Goal: Task Accomplishment & Management: Complete application form

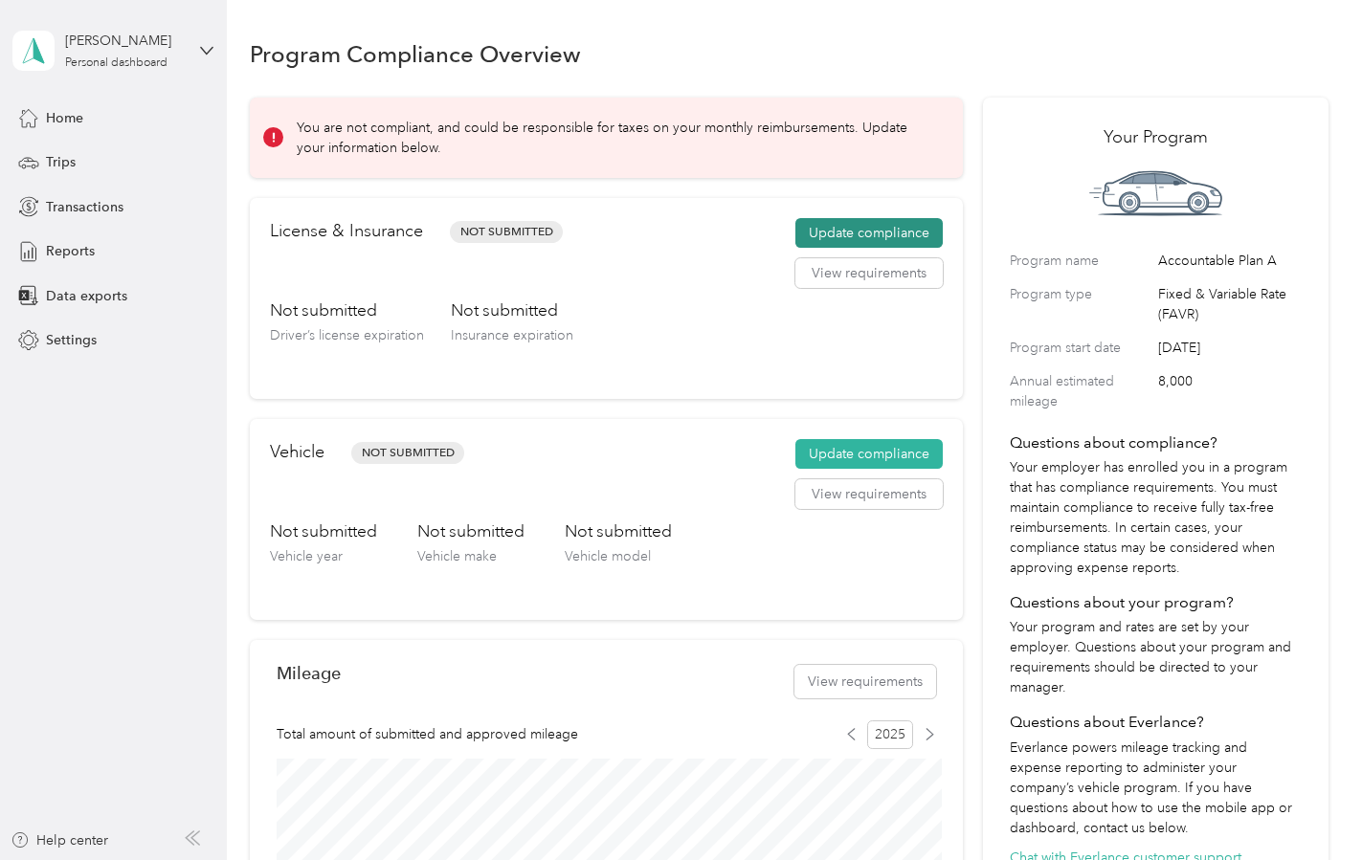
click at [847, 233] on button "Update compliance" at bounding box center [868, 233] width 147 height 31
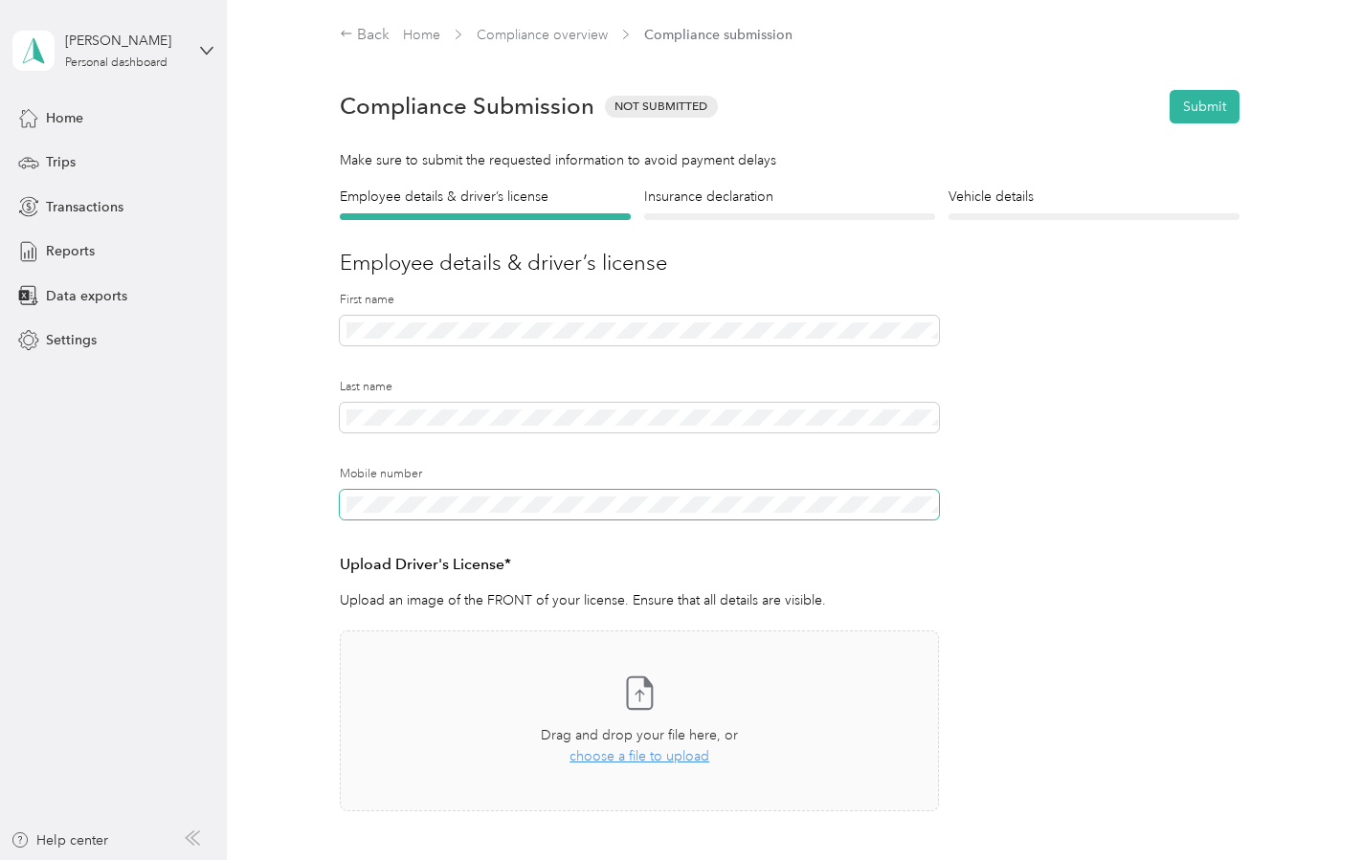
click at [556, 515] on span at bounding box center [639, 505] width 599 height 31
click at [690, 561] on h3 "Upload Driver's License*" at bounding box center [639, 565] width 599 height 24
click at [717, 200] on h4 "Insurance declaration" at bounding box center [789, 197] width 291 height 20
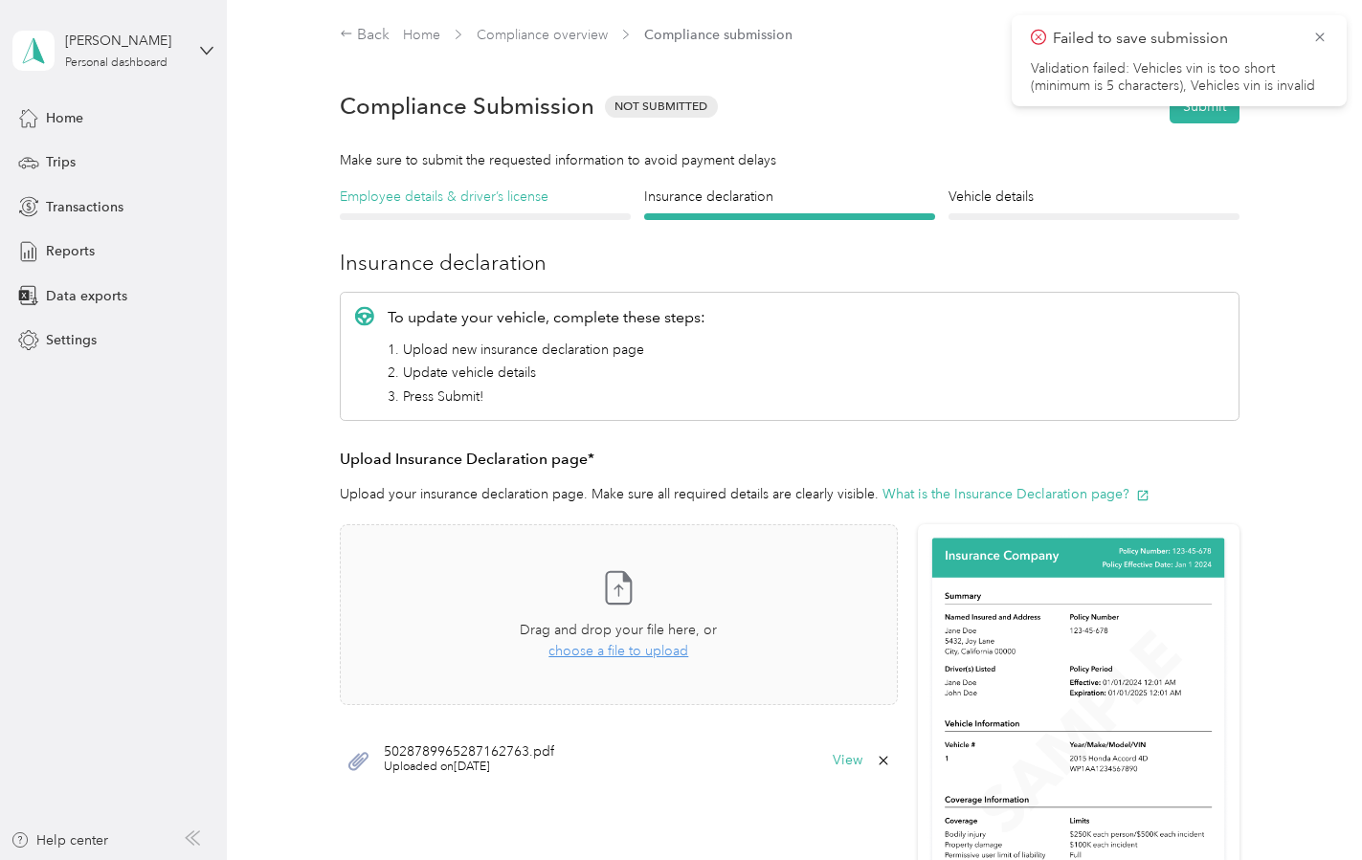
click at [506, 201] on h4 "Employee details & driver’s license" at bounding box center [485, 197] width 291 height 20
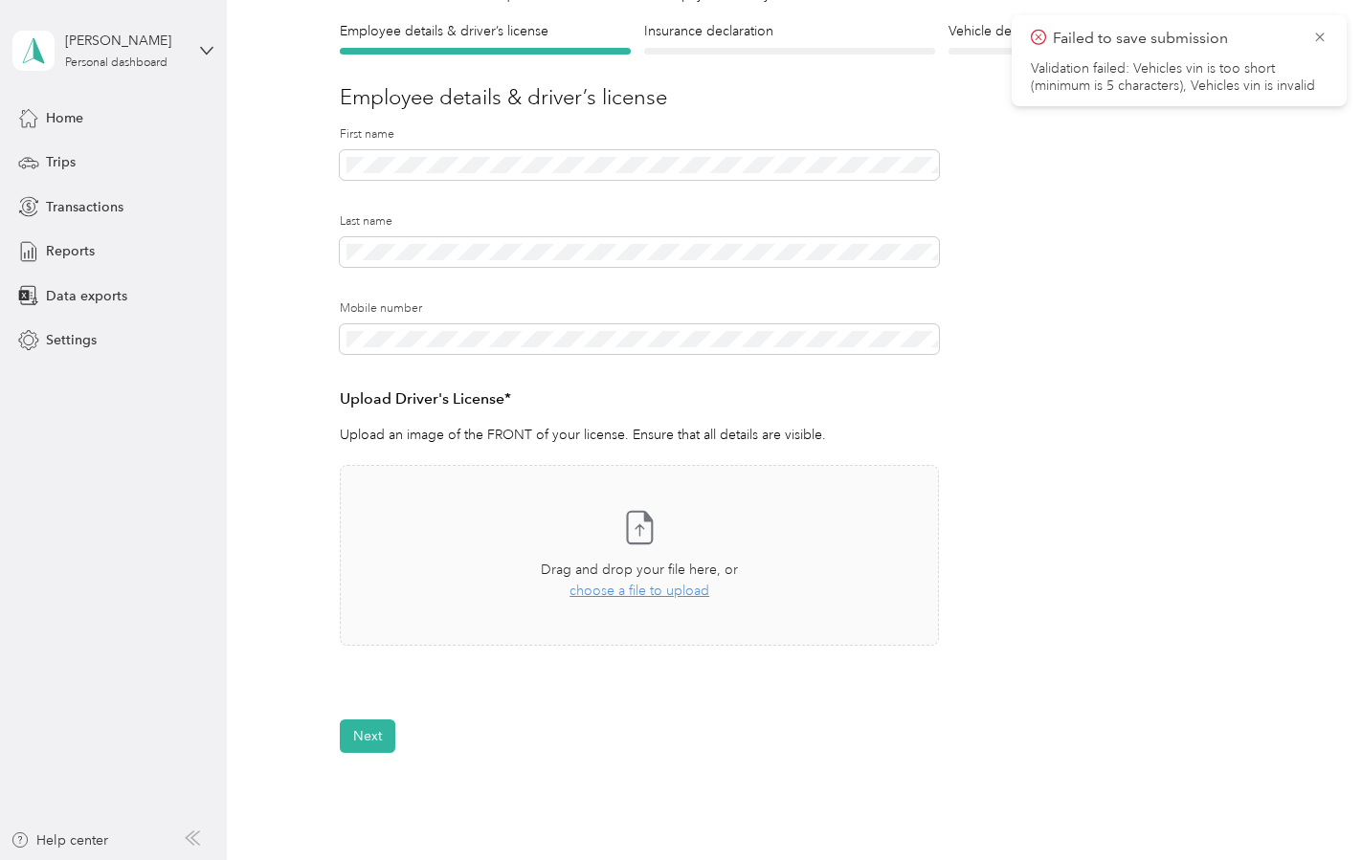
scroll to position [167, 0]
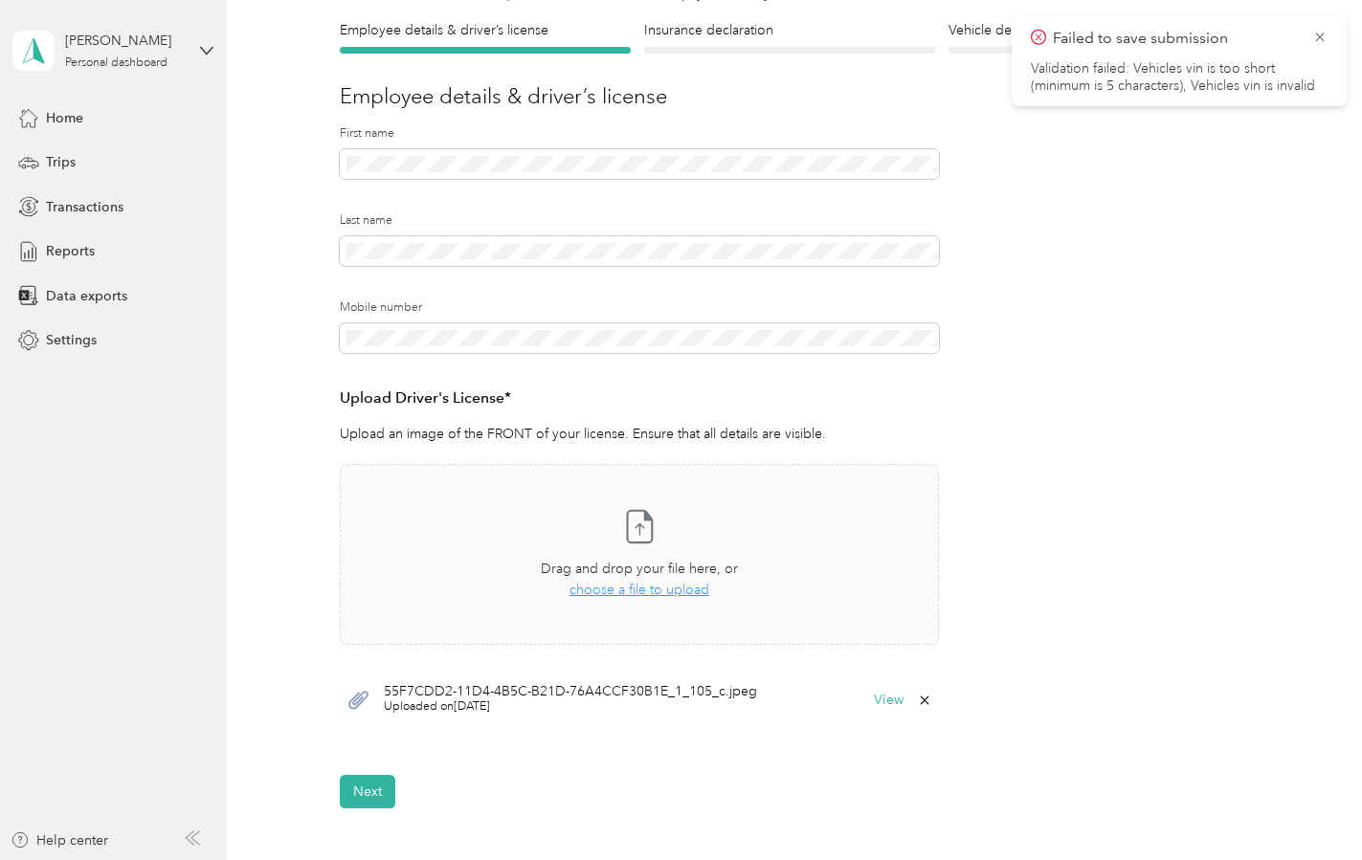
click at [744, 41] on div "Insurance declaration Insurance" at bounding box center [789, 36] width 291 height 33
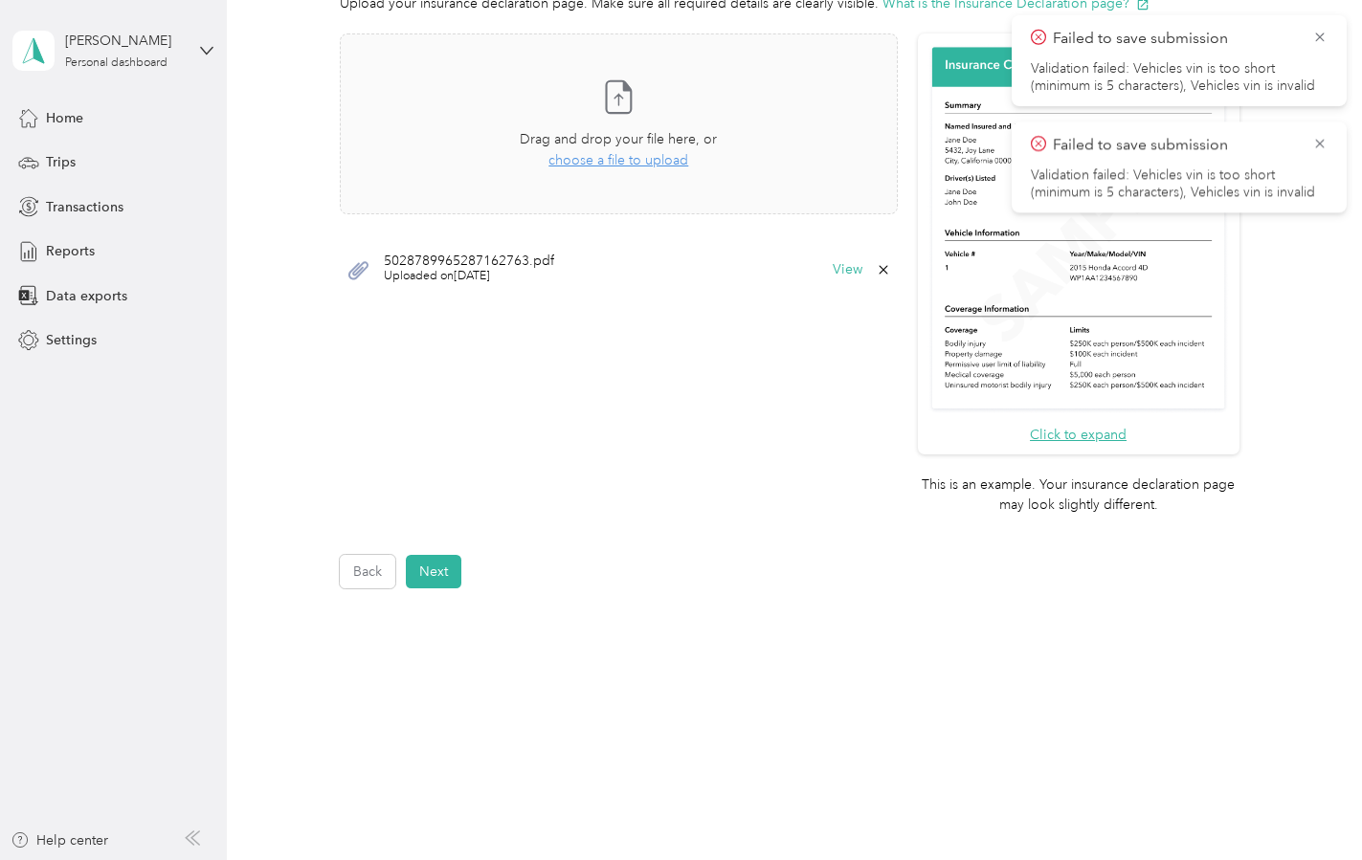
scroll to position [498, 0]
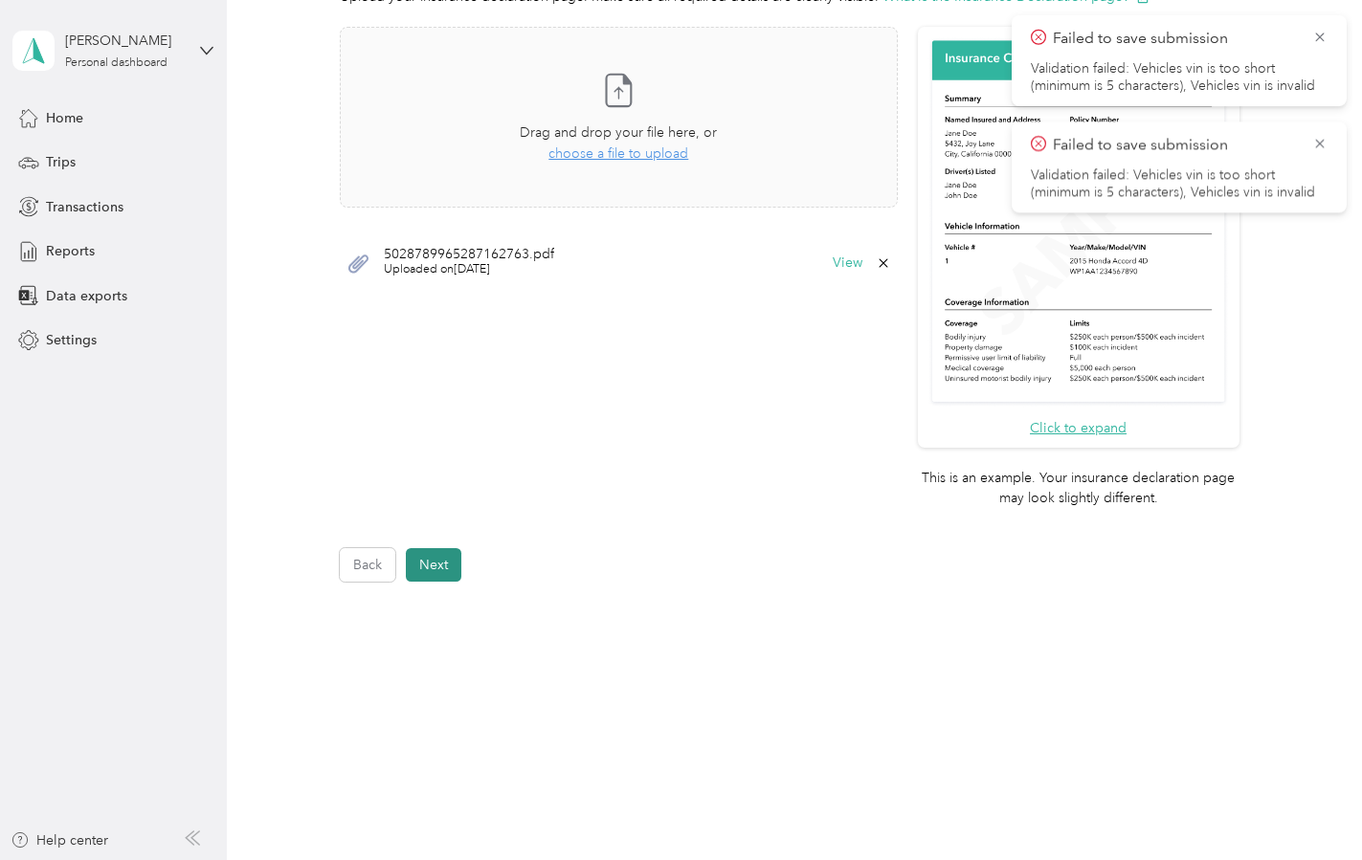
click at [450, 572] on button "Next" at bounding box center [434, 564] width 56 height 33
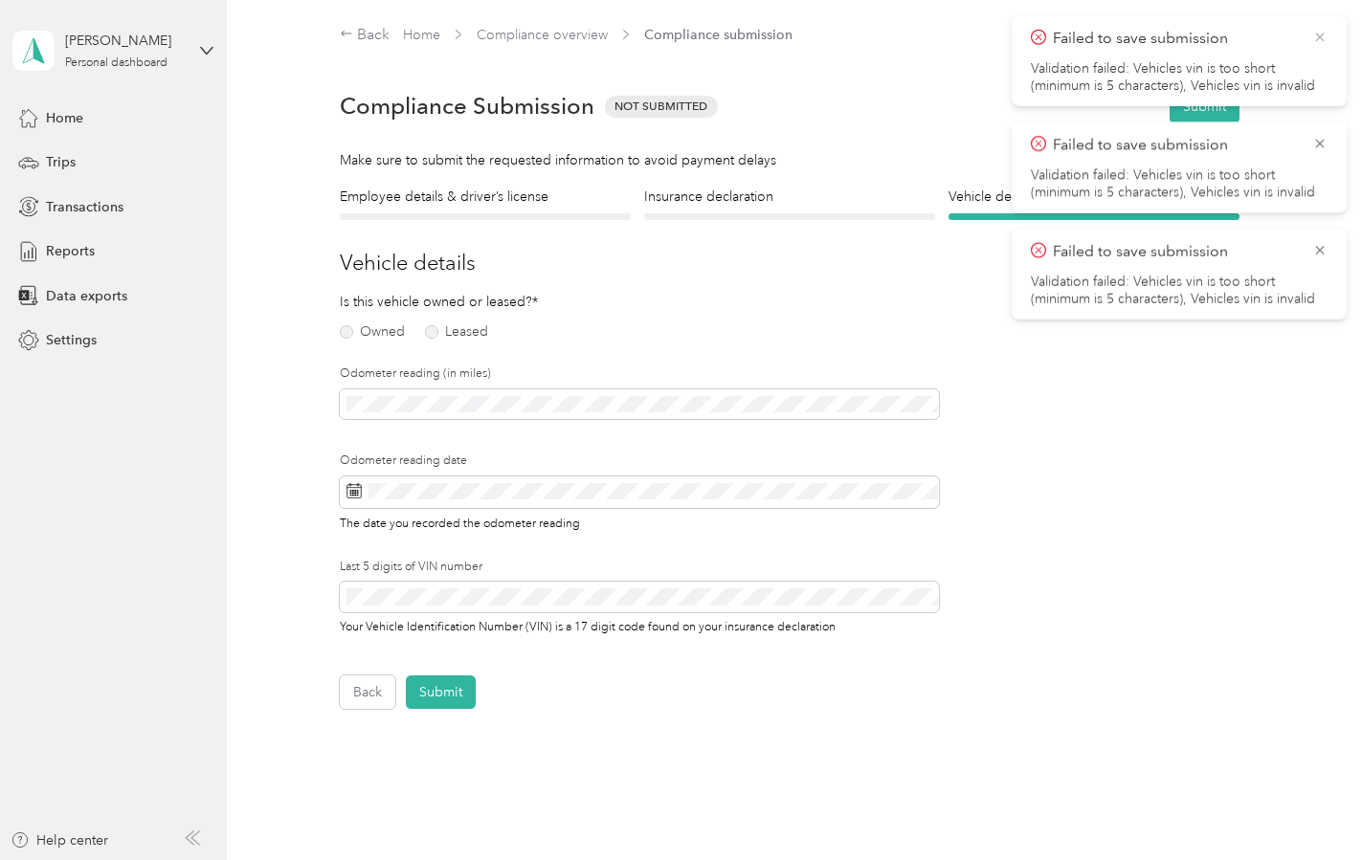
click at [1322, 38] on icon at bounding box center [1319, 37] width 15 height 17
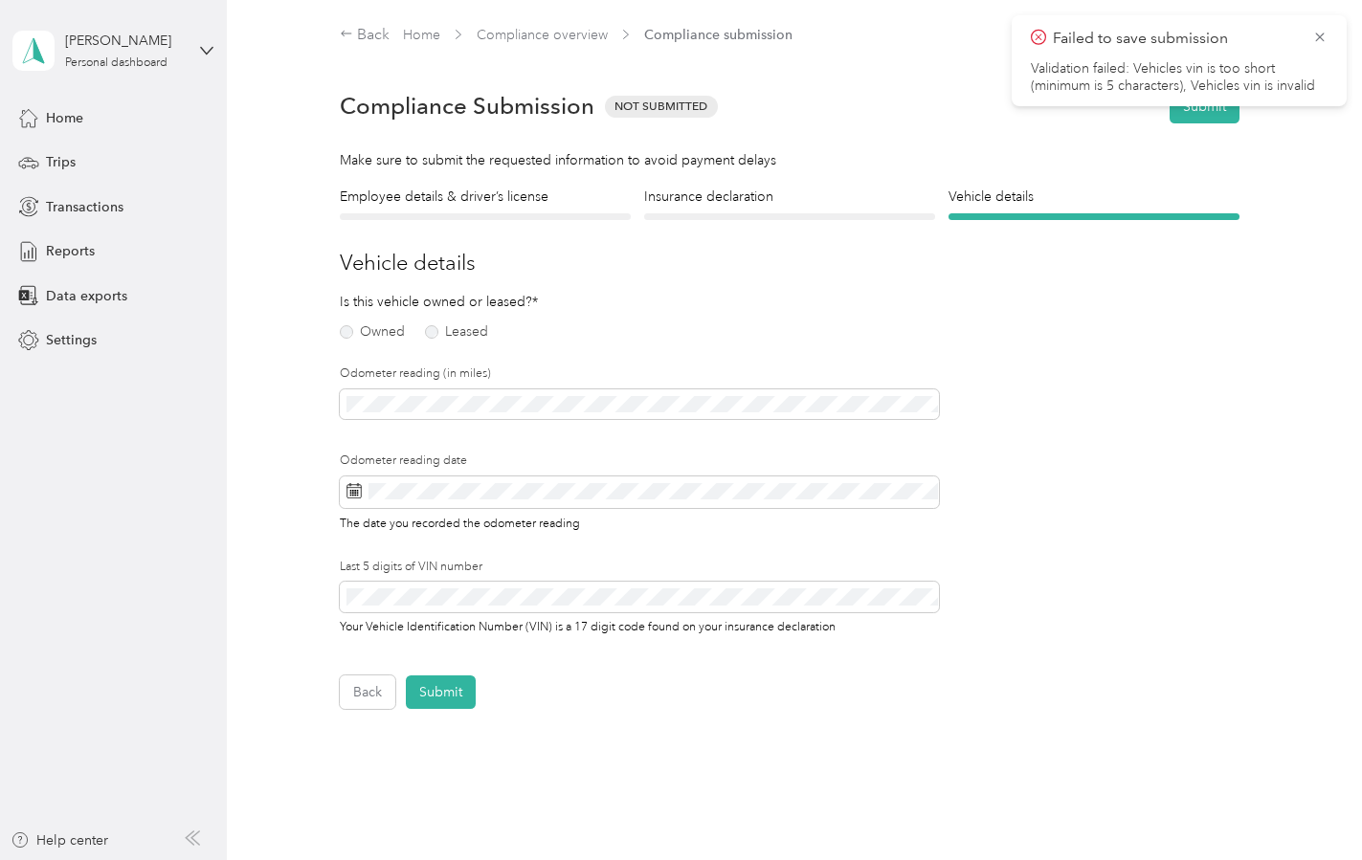
click at [1322, 38] on icon at bounding box center [1319, 37] width 15 height 17
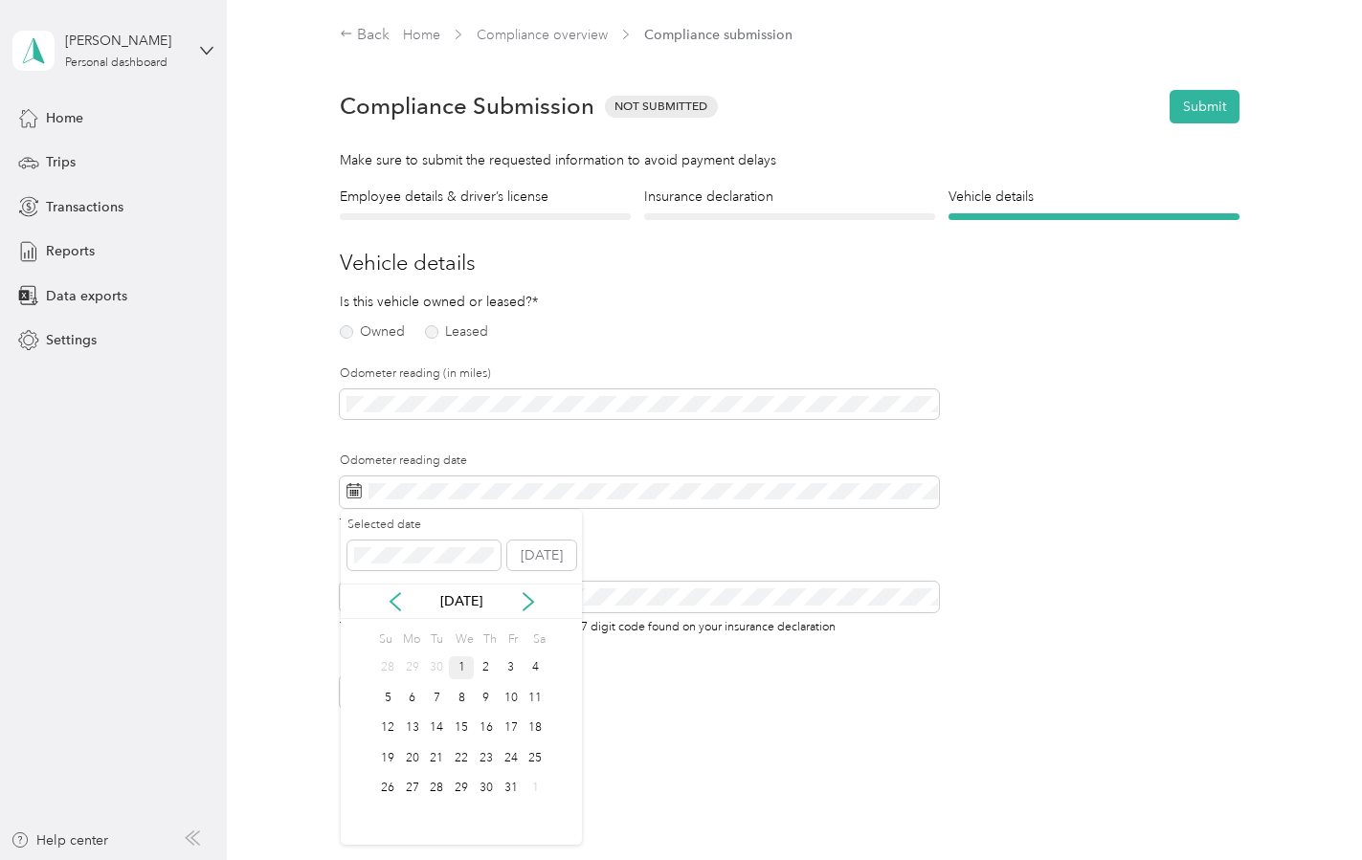
click at [457, 663] on div "1" at bounding box center [461, 669] width 25 height 24
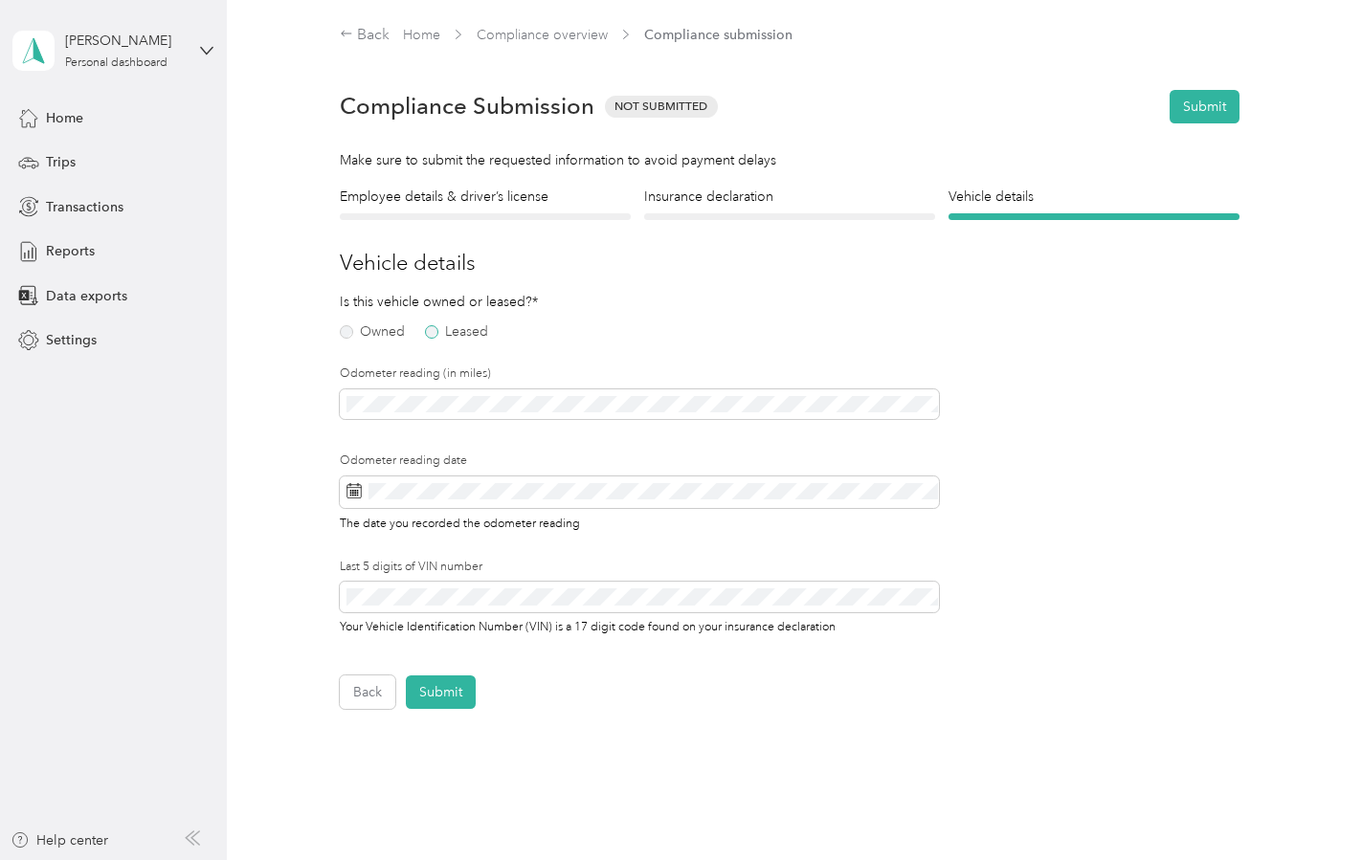
click at [430, 337] on label "Leased" at bounding box center [456, 331] width 63 height 13
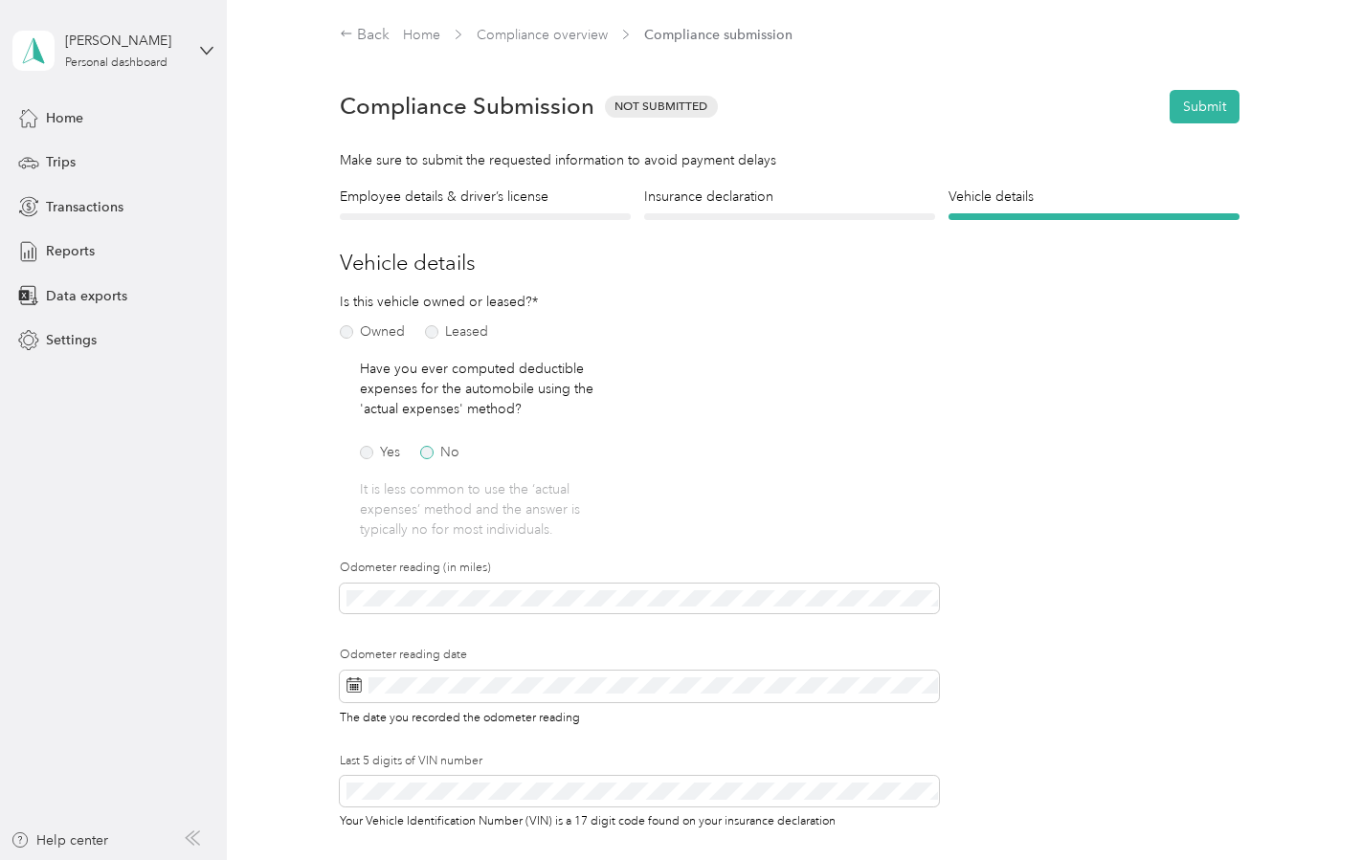
click at [430, 450] on label "No" at bounding box center [439, 452] width 39 height 13
click at [643, 546] on div "Is this vehicle owned or leased?* Owned Leased Have you ever computed deductibl…" at bounding box center [639, 574] width 599 height 565
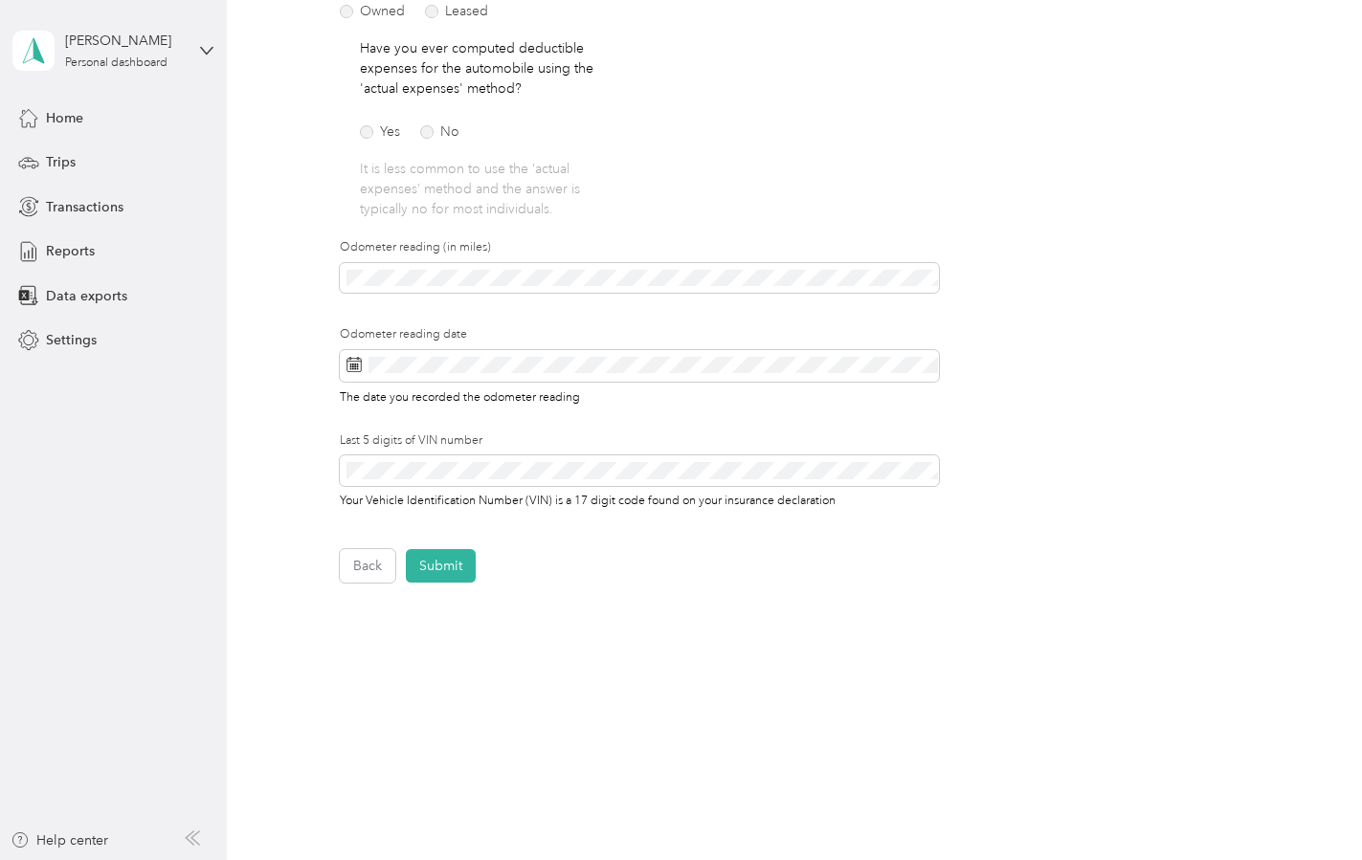
scroll to position [322, 0]
click at [468, 566] on button "Submit" at bounding box center [441, 564] width 70 height 33
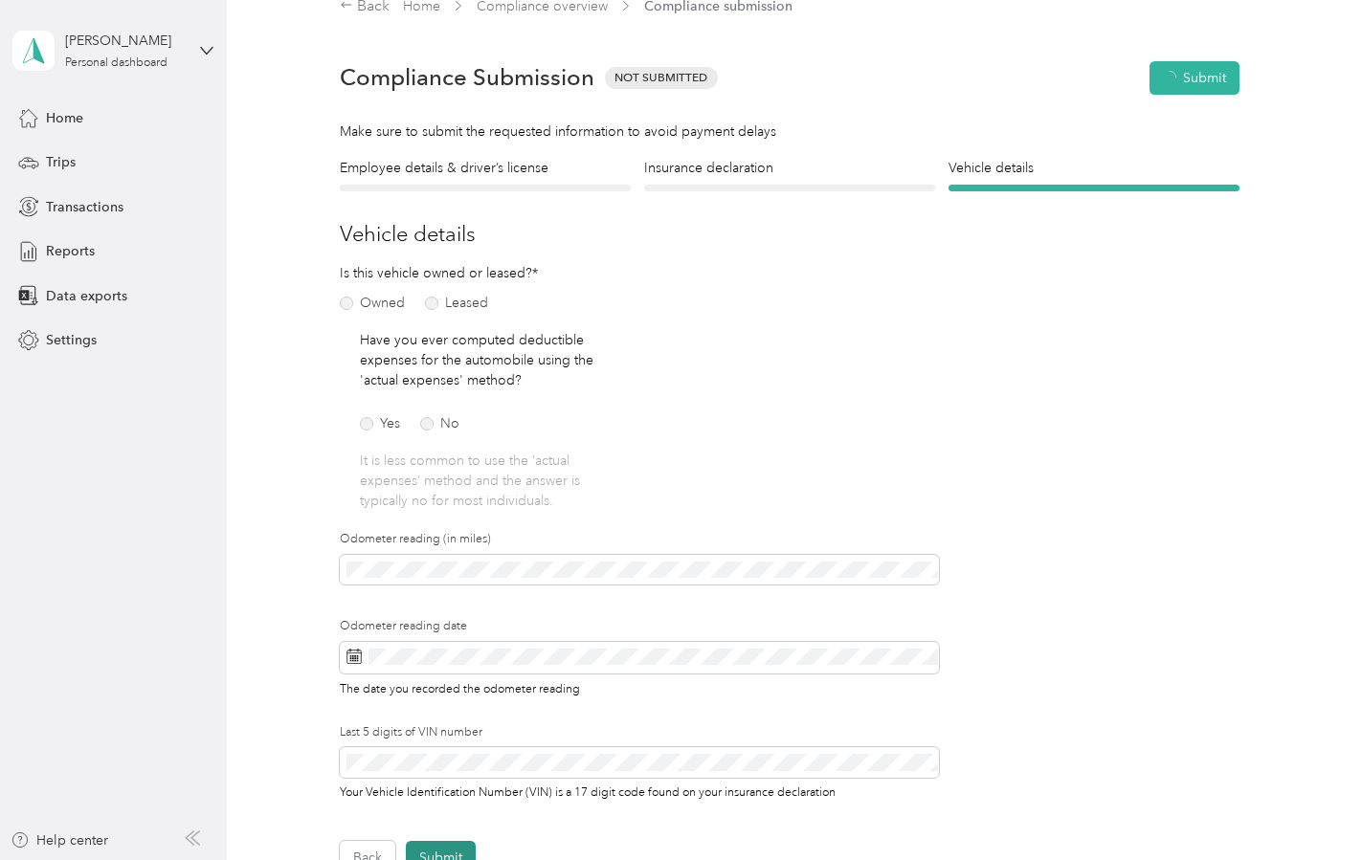
scroll to position [24, 0]
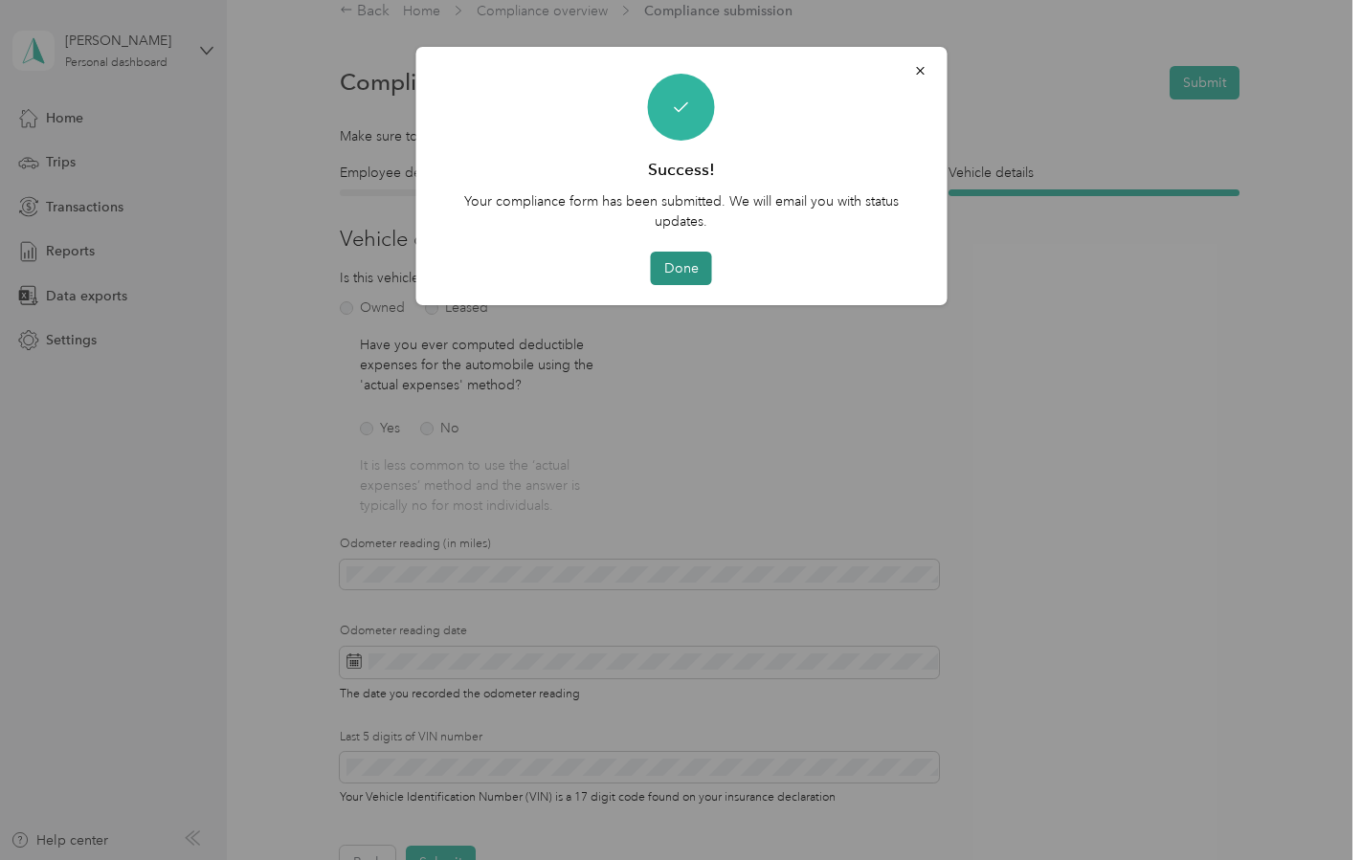
click at [691, 261] on button "Done" at bounding box center [681, 268] width 61 height 33
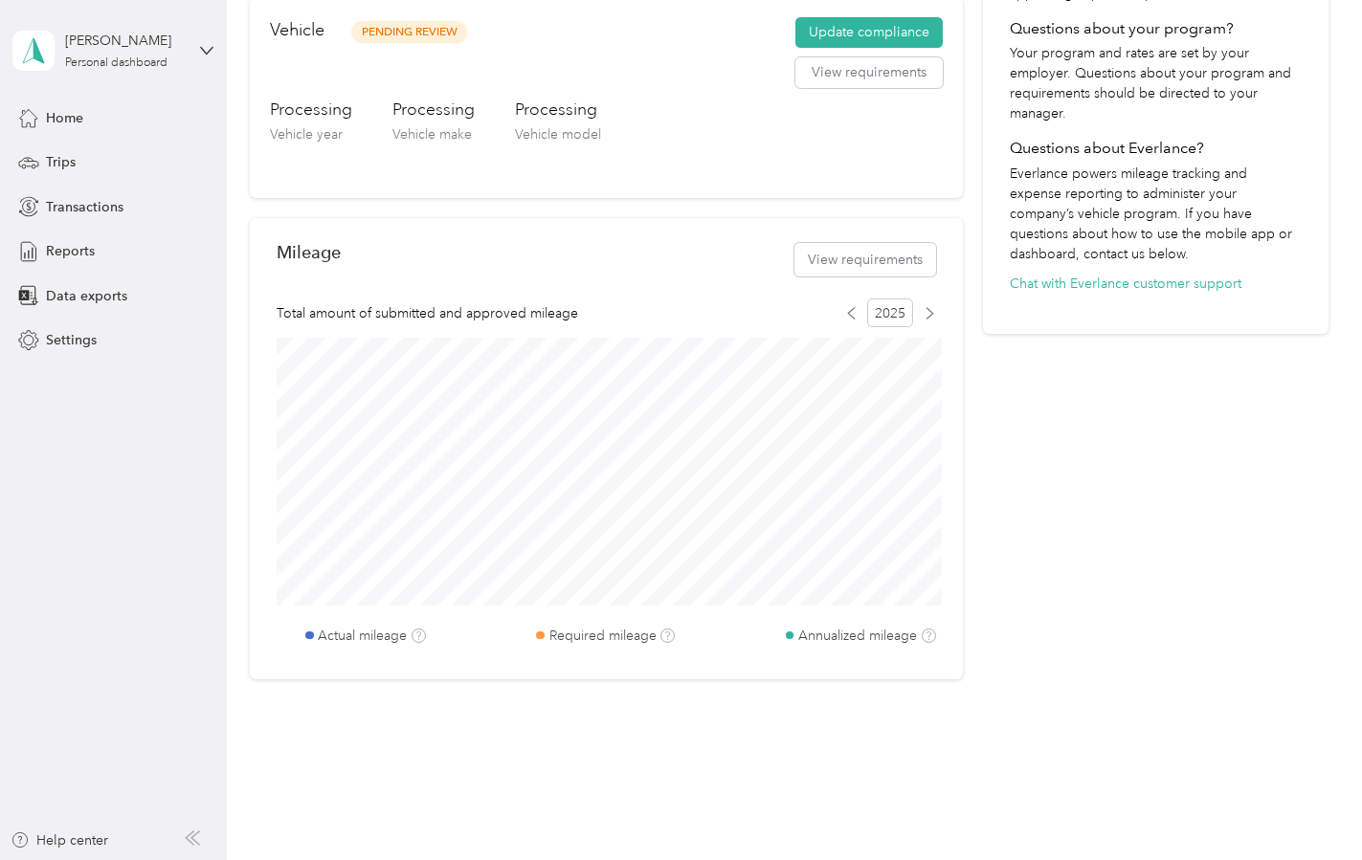
scroll to position [590, 0]
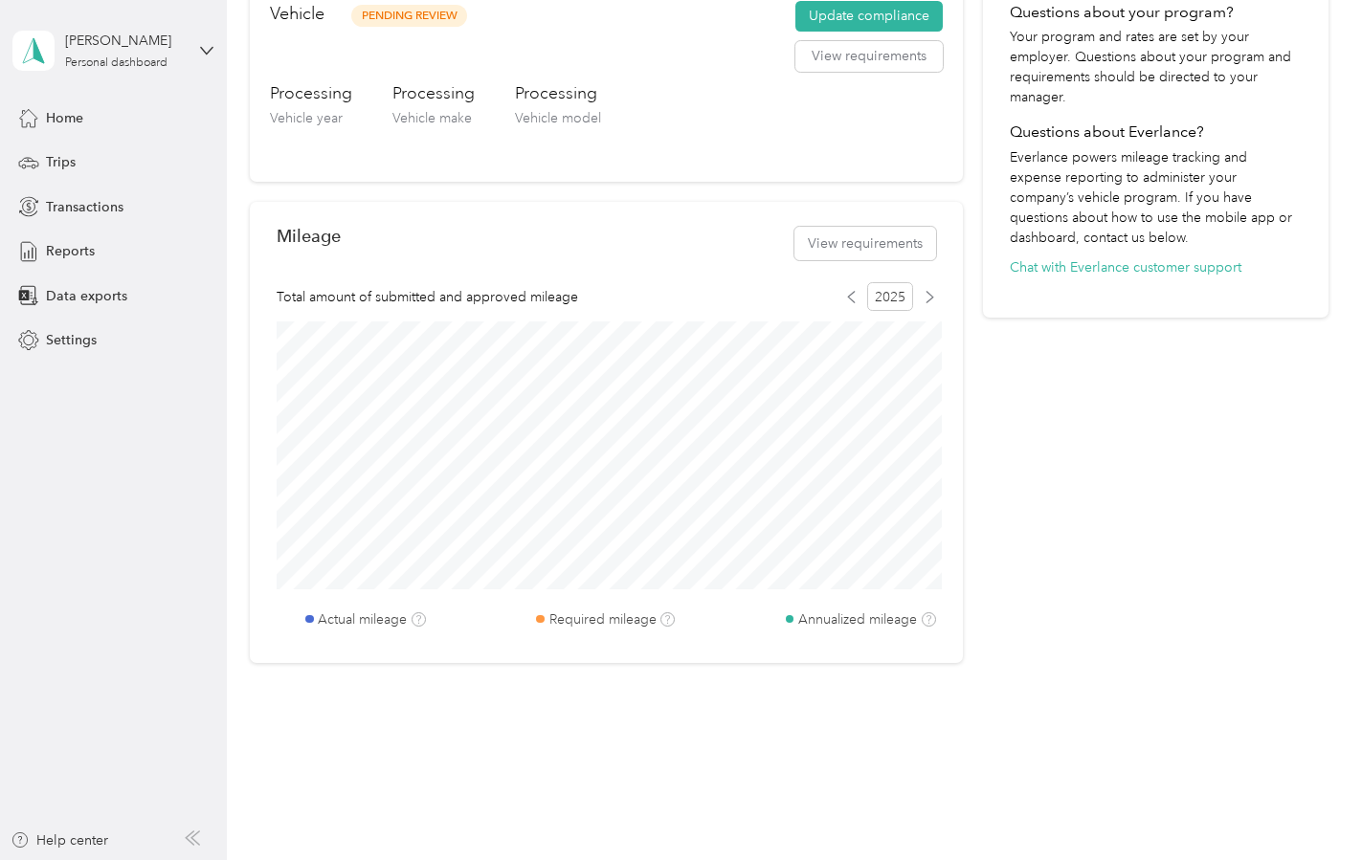
click at [668, 620] on body "[PERSON_NAME] Personal dashboard Home Trips Transactions Reports Data exports S…" at bounding box center [676, 430] width 1352 height 860
click at [94, 212] on span "Transactions" at bounding box center [85, 207] width 78 height 20
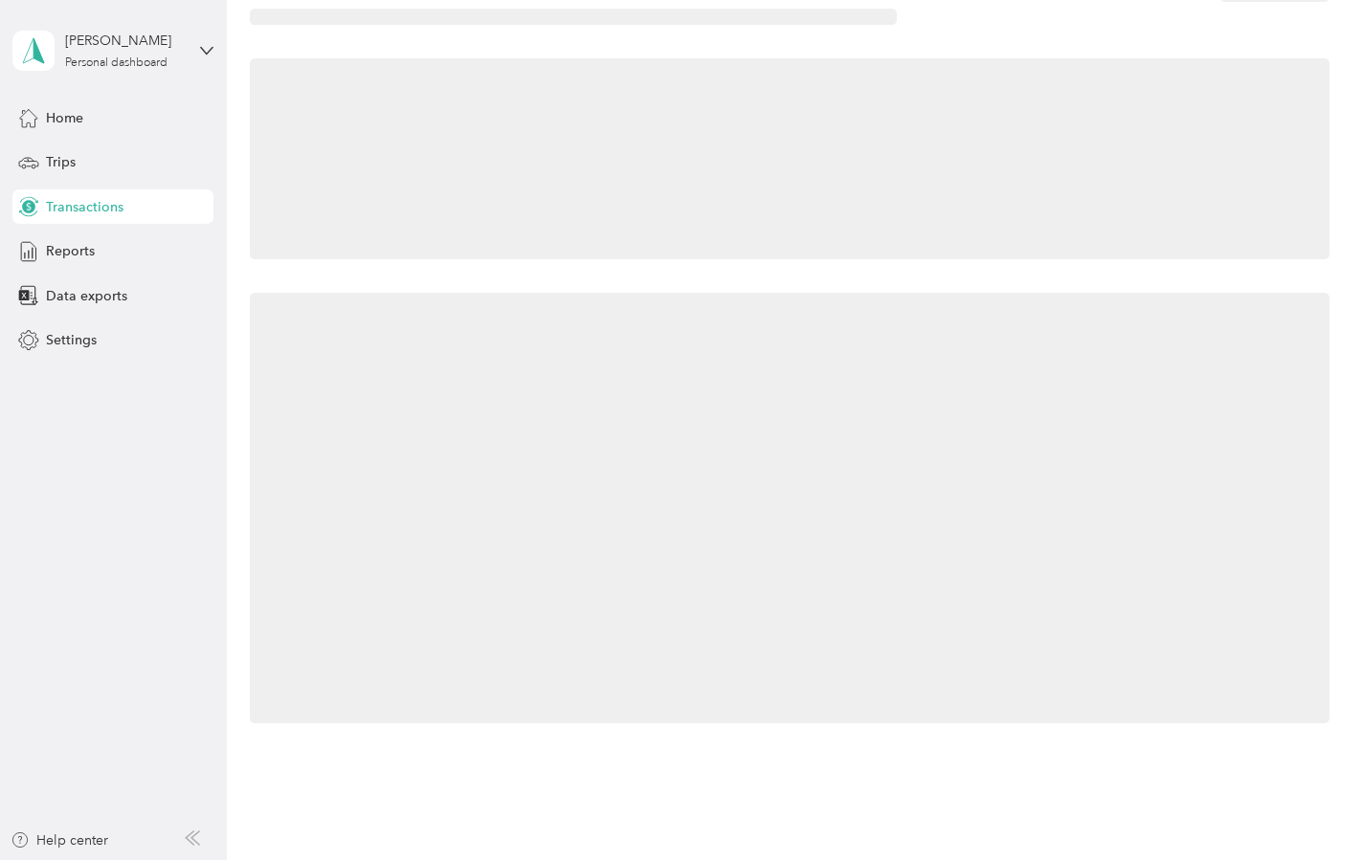
scroll to position [76, 0]
click at [72, 122] on span "Home" at bounding box center [64, 118] width 37 height 20
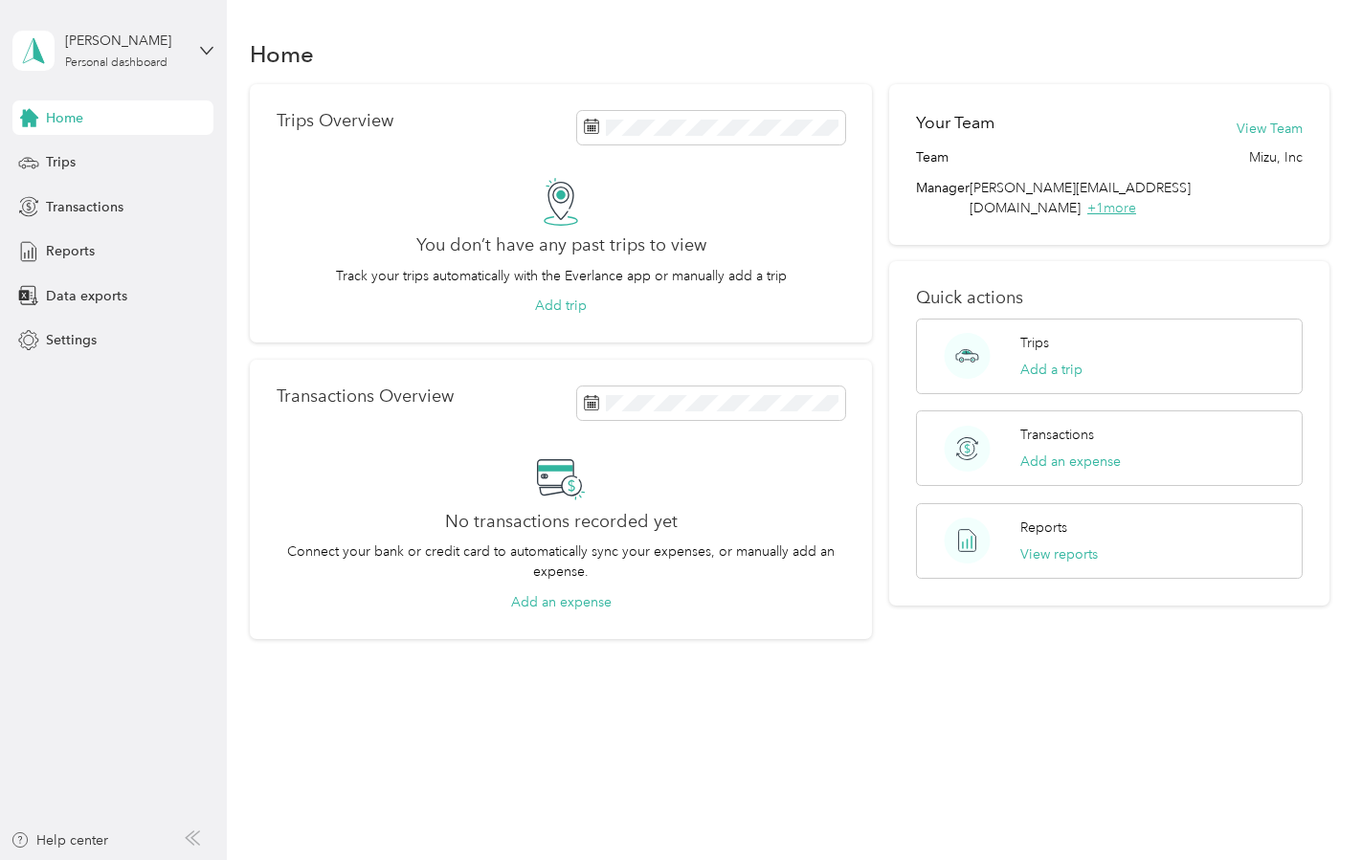
click at [1136, 200] on span "+ 1 more" at bounding box center [1111, 208] width 49 height 16
click at [1270, 133] on button "View Team" at bounding box center [1269, 129] width 66 height 20
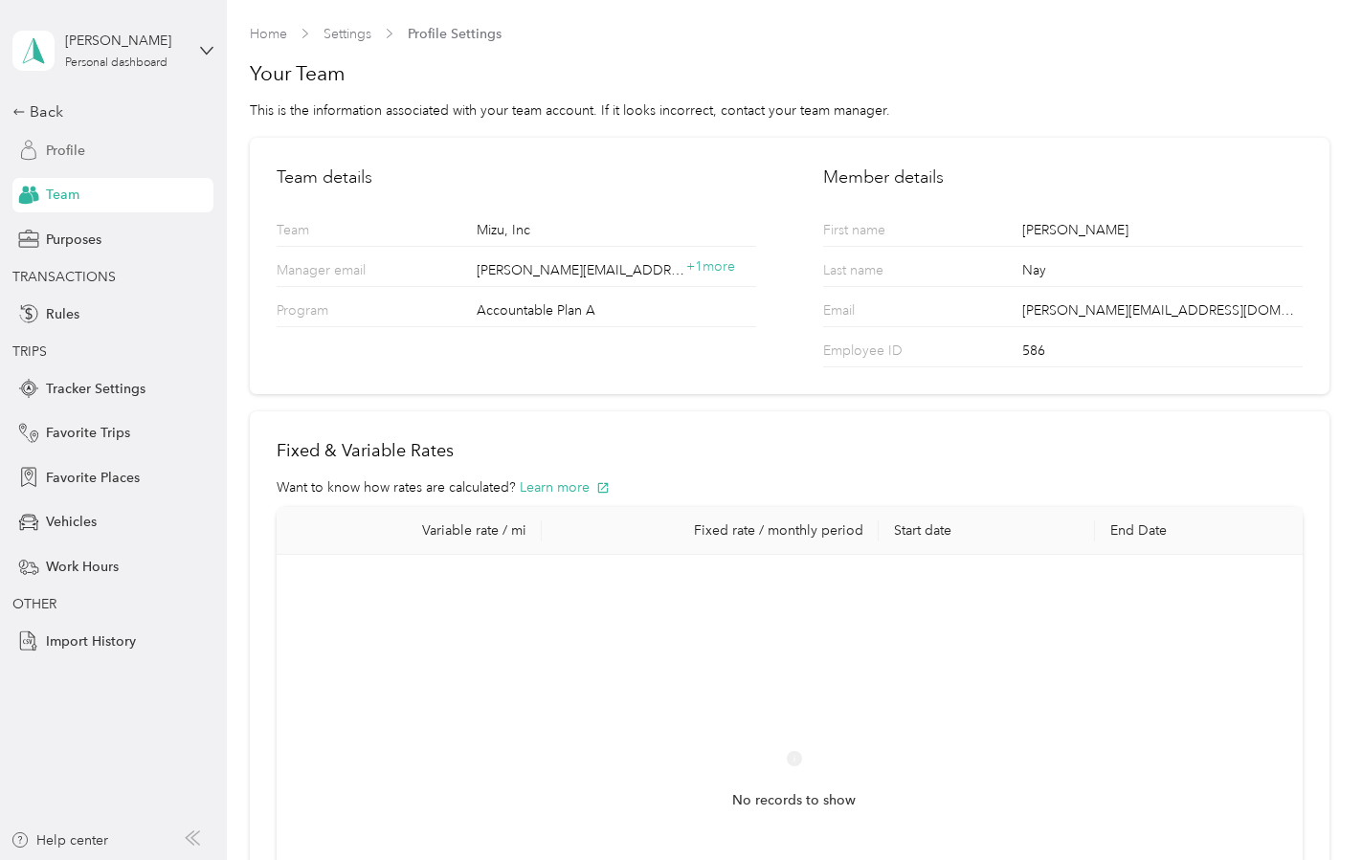
click at [67, 153] on span "Profile" at bounding box center [65, 151] width 39 height 20
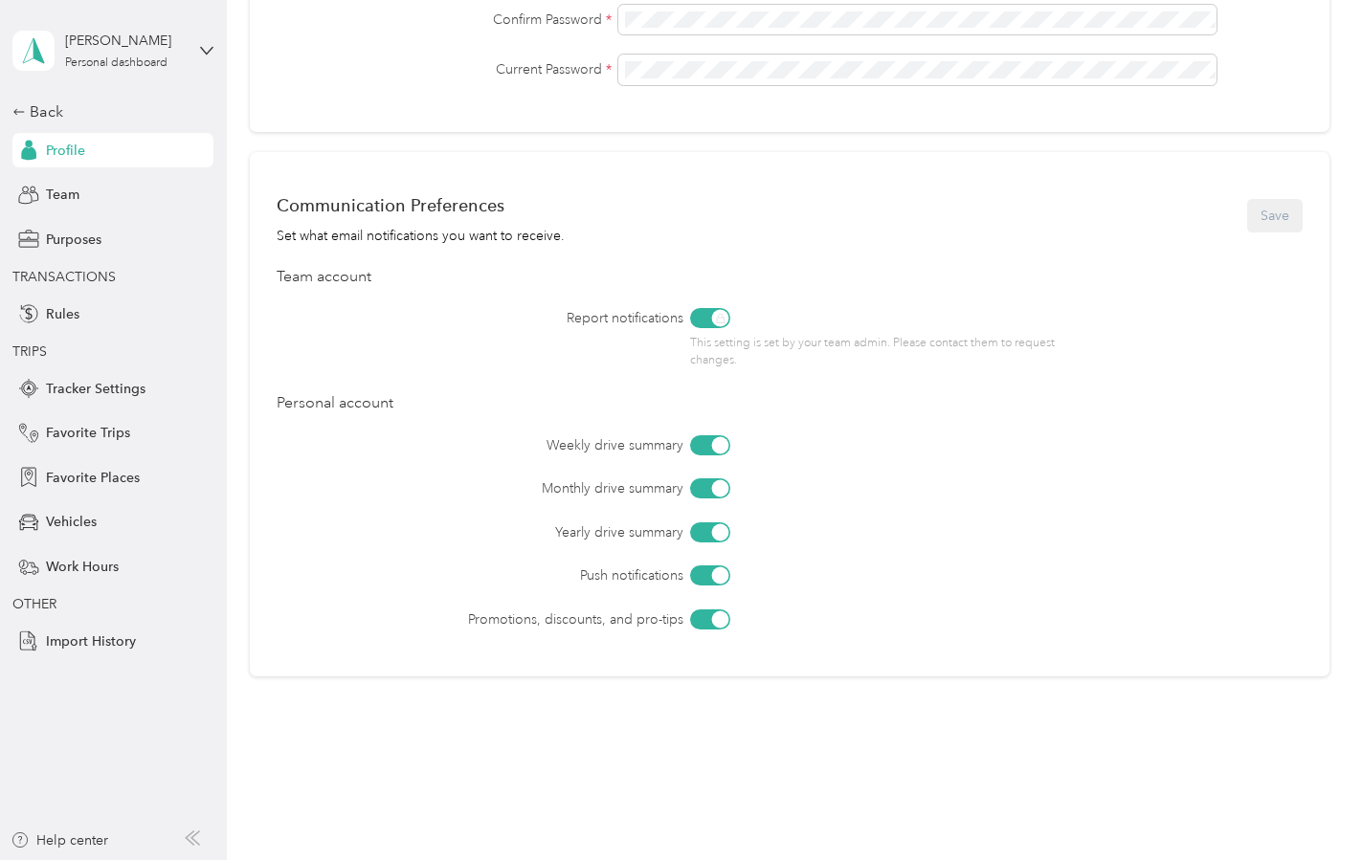
scroll to position [682, 0]
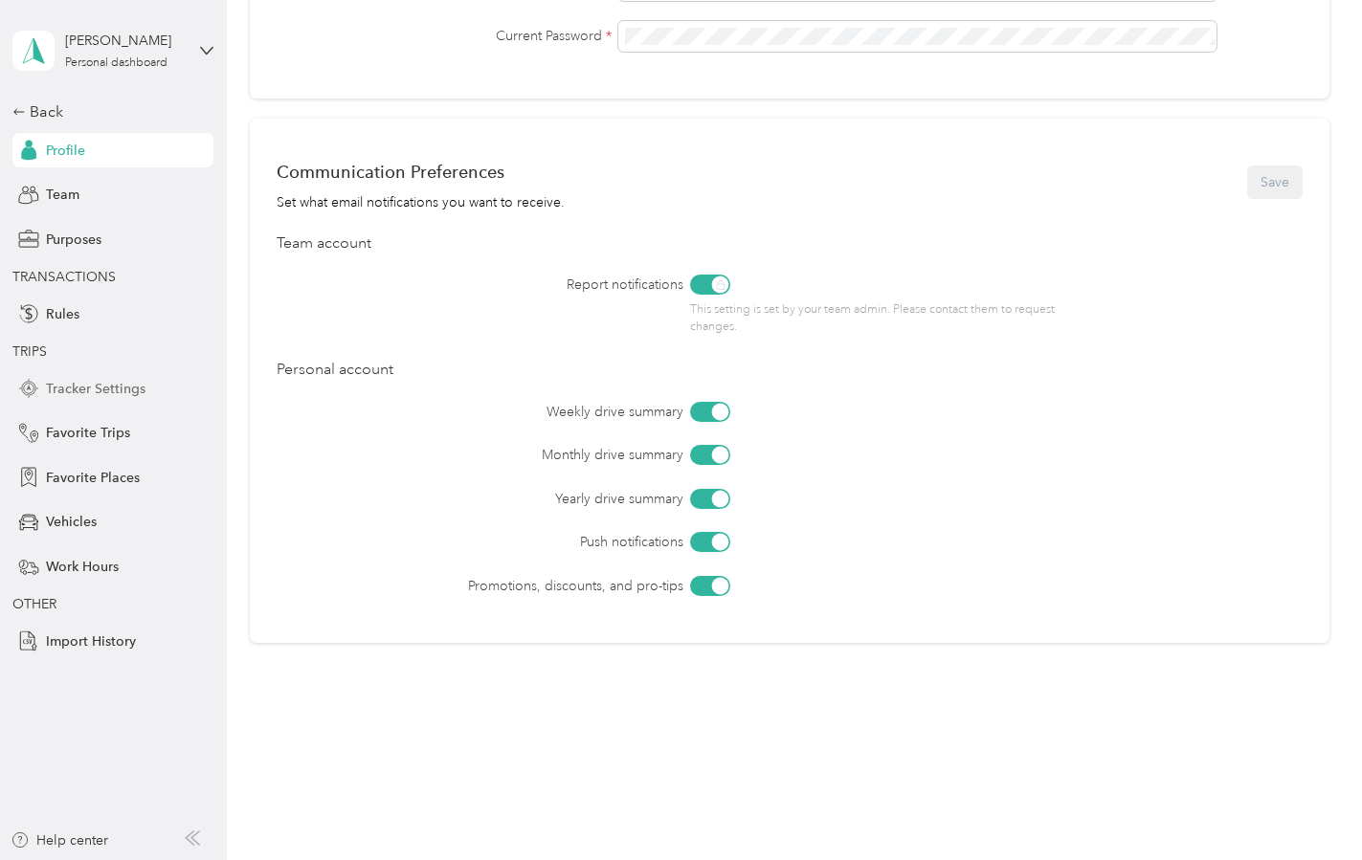
click at [120, 394] on span "Tracker Settings" at bounding box center [96, 389] width 100 height 20
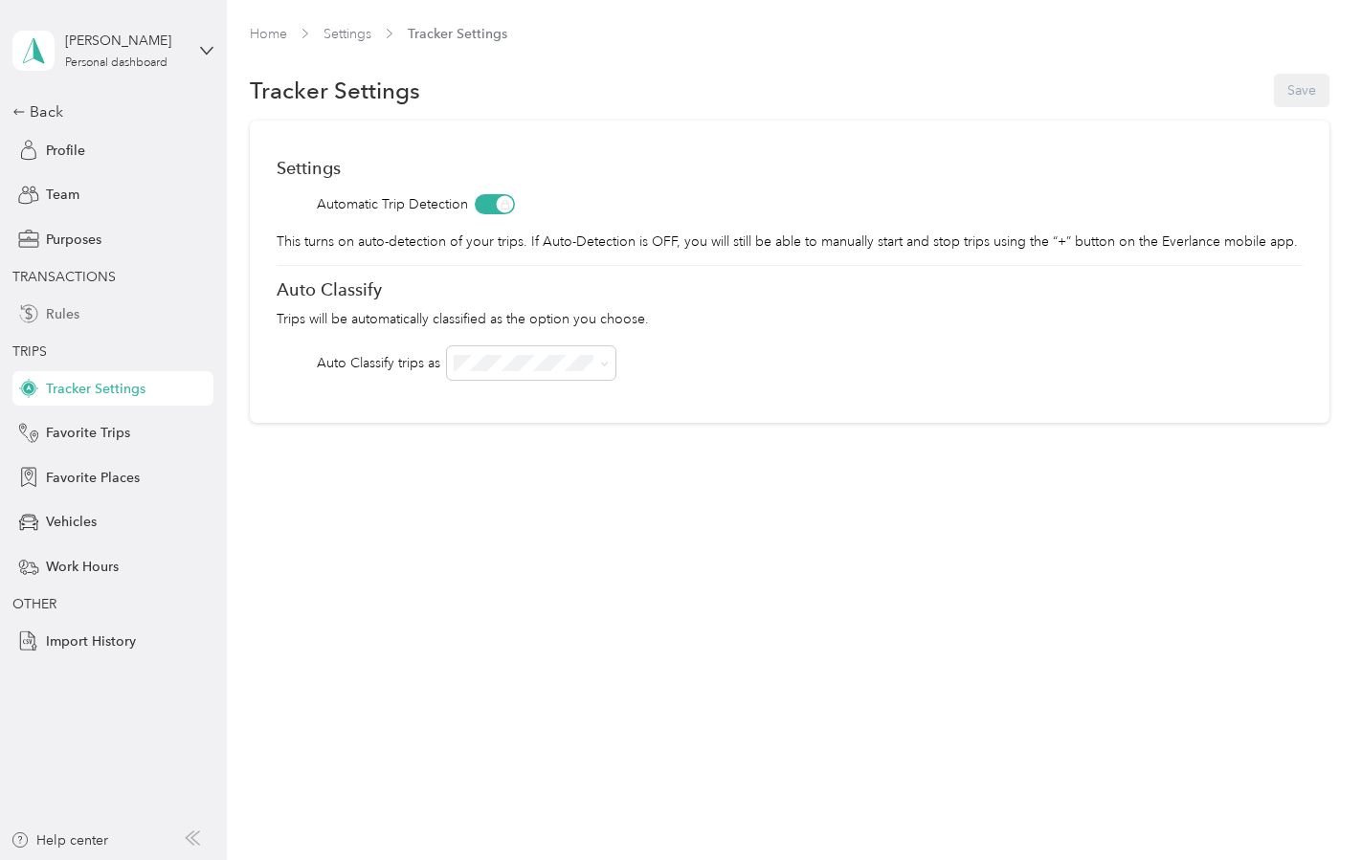
click at [87, 311] on div "Rules" at bounding box center [112, 314] width 201 height 34
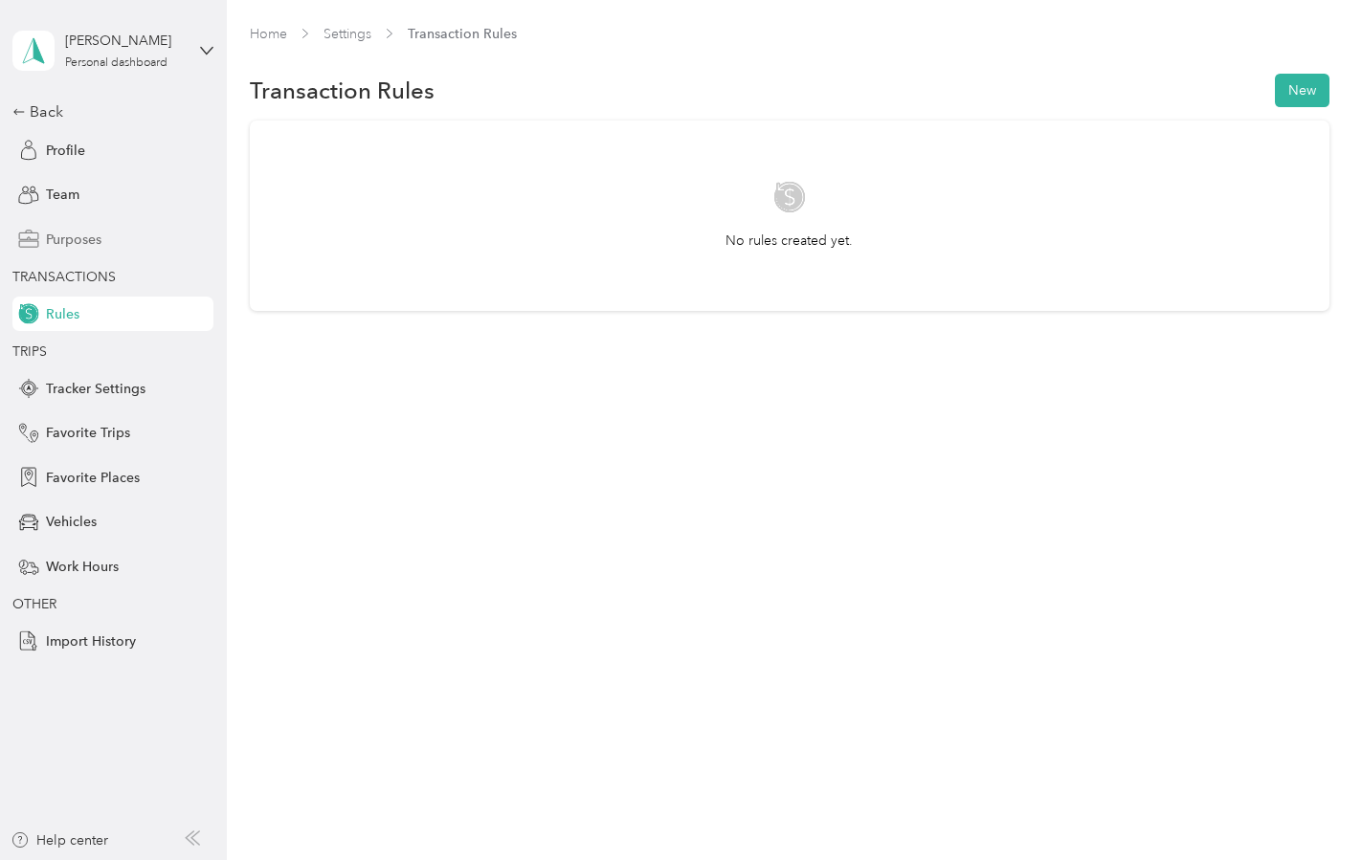
click at [83, 234] on span "Purposes" at bounding box center [74, 240] width 56 height 20
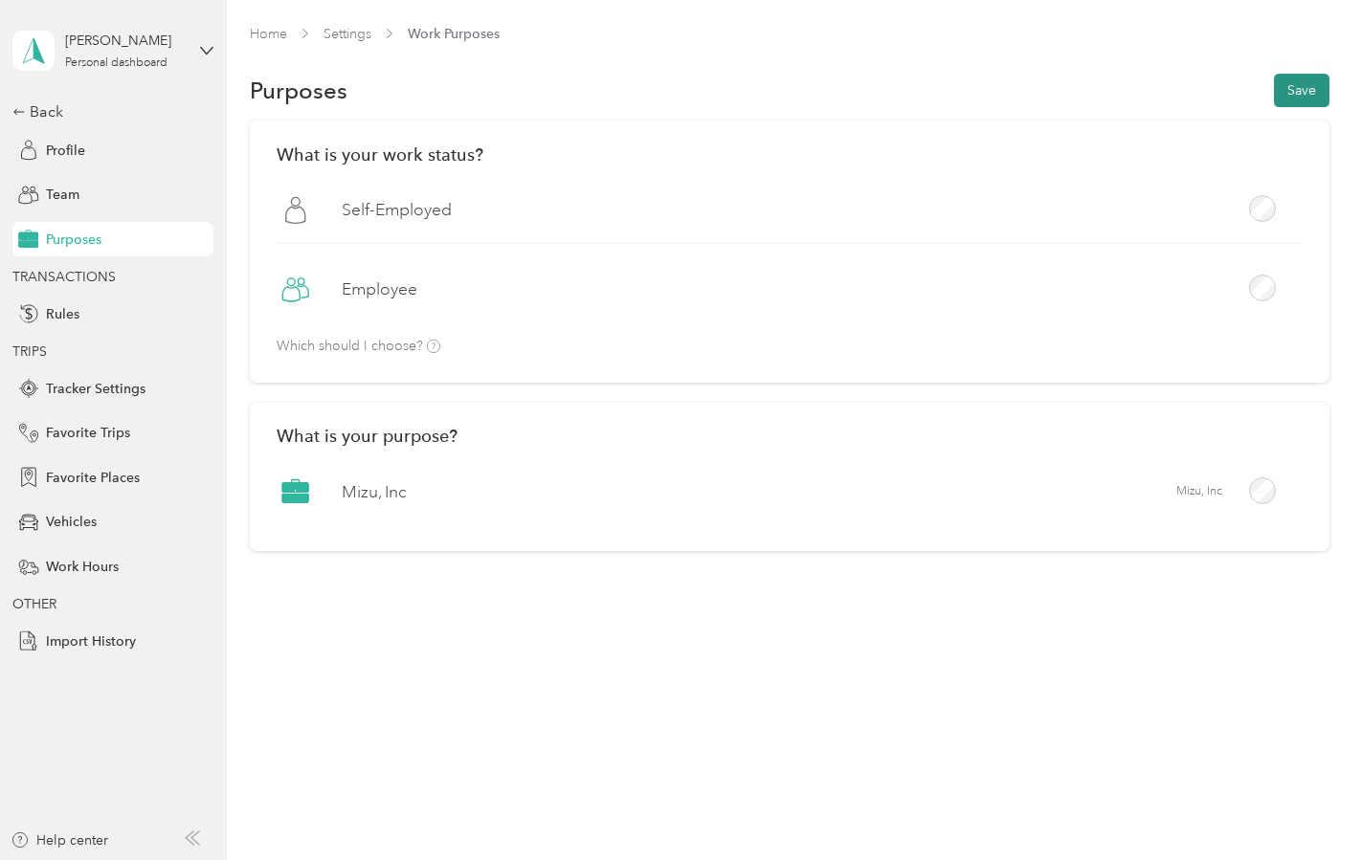
click at [1295, 81] on button "Save" at bounding box center [1302, 90] width 56 height 33
click at [54, 197] on span "Team" at bounding box center [62, 195] width 33 height 20
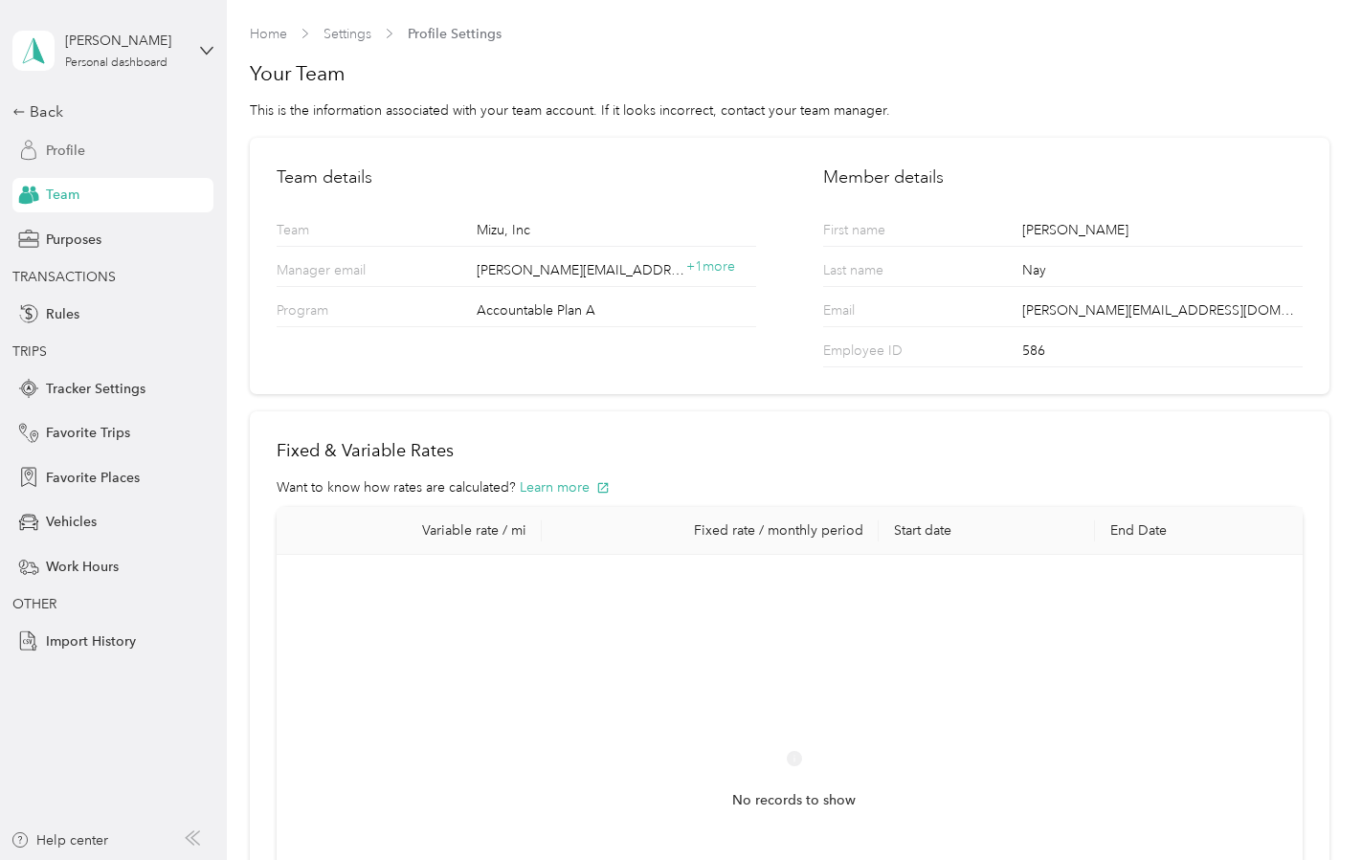
click at [92, 147] on div "Profile" at bounding box center [112, 150] width 201 height 34
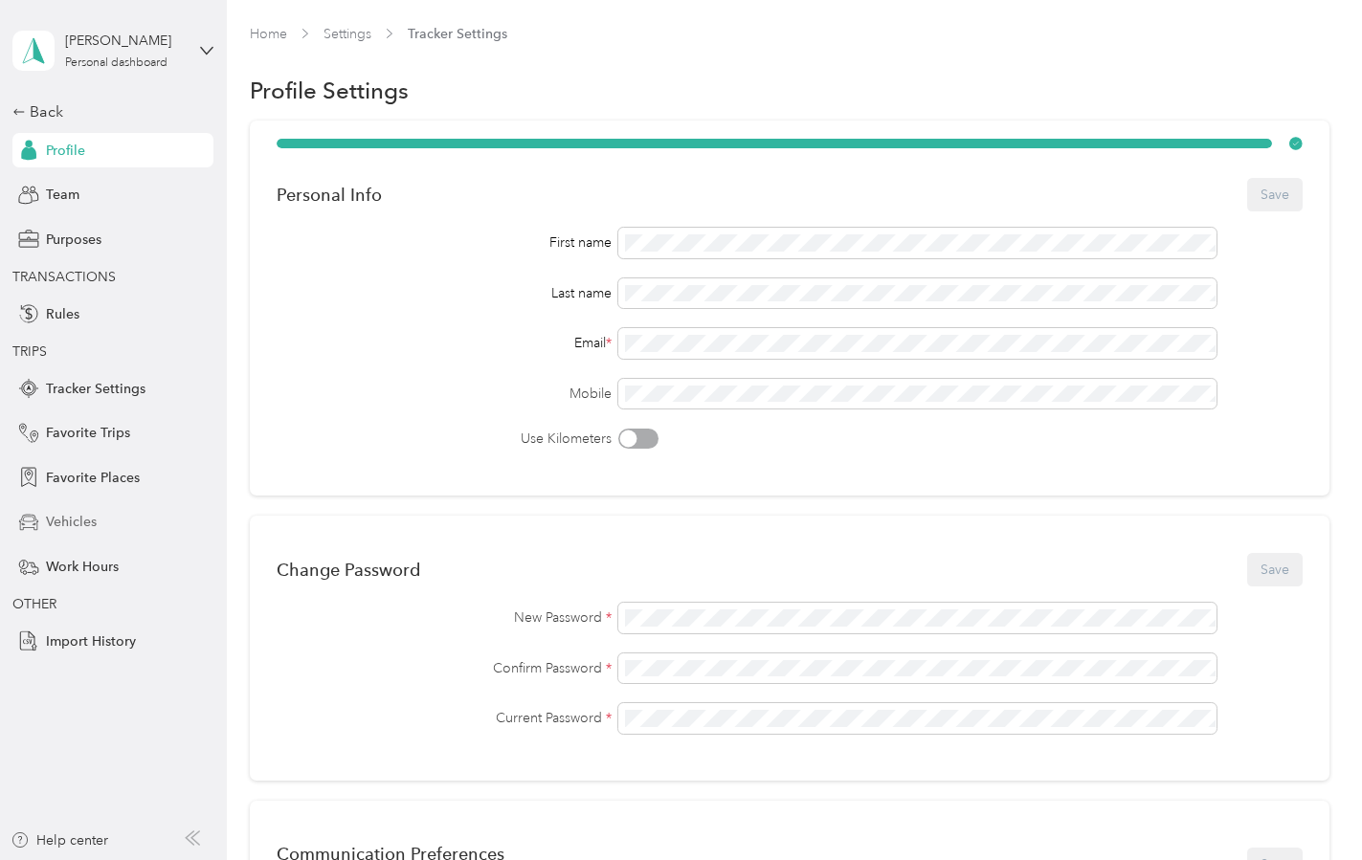
click at [81, 525] on span "Vehicles" at bounding box center [71, 522] width 51 height 20
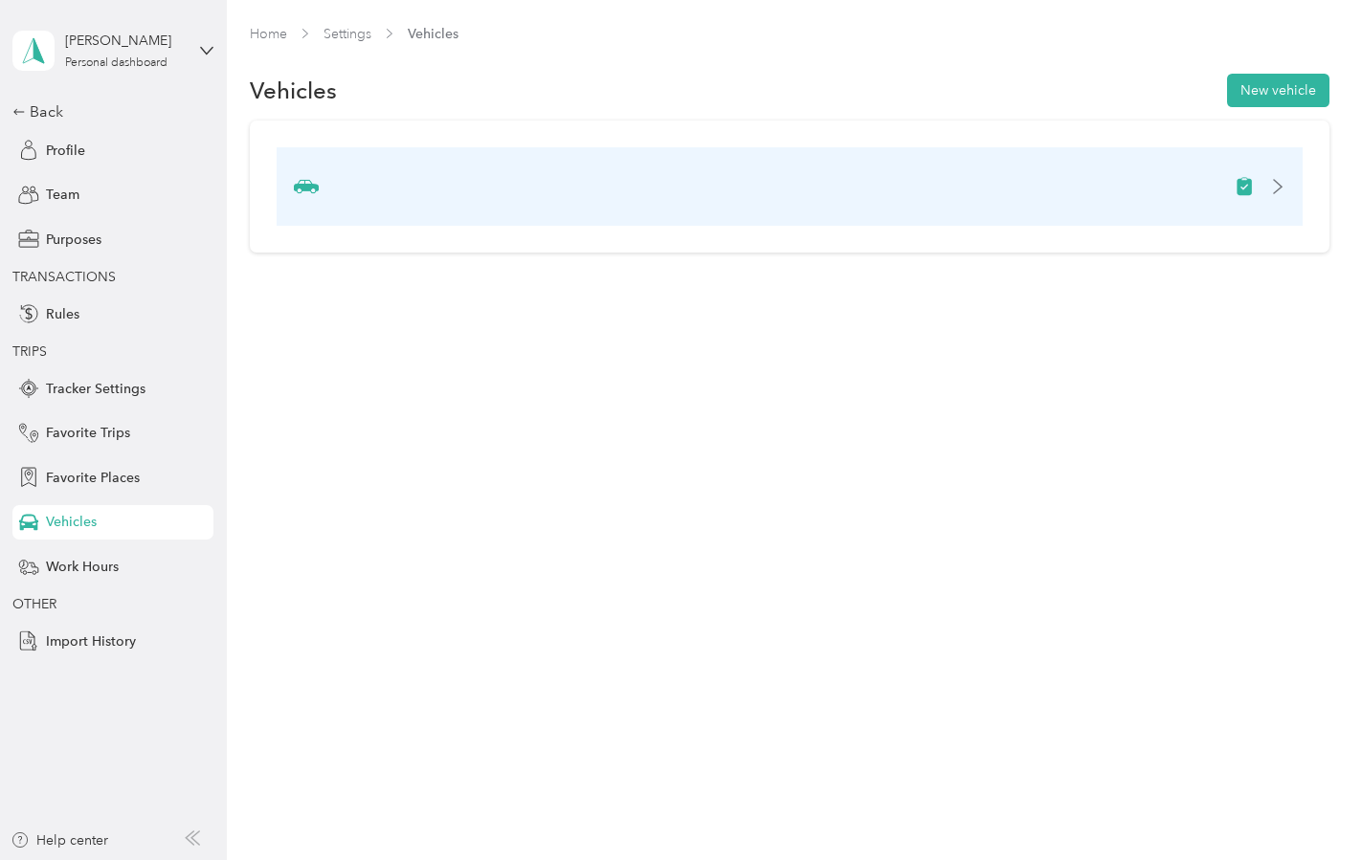
drag, startPoint x: 724, startPoint y: 229, endPoint x: 699, endPoint y: 211, distance: 31.6
click at [719, 224] on div at bounding box center [789, 187] width 1079 height 132
click at [688, 205] on div at bounding box center [789, 186] width 1025 height 78
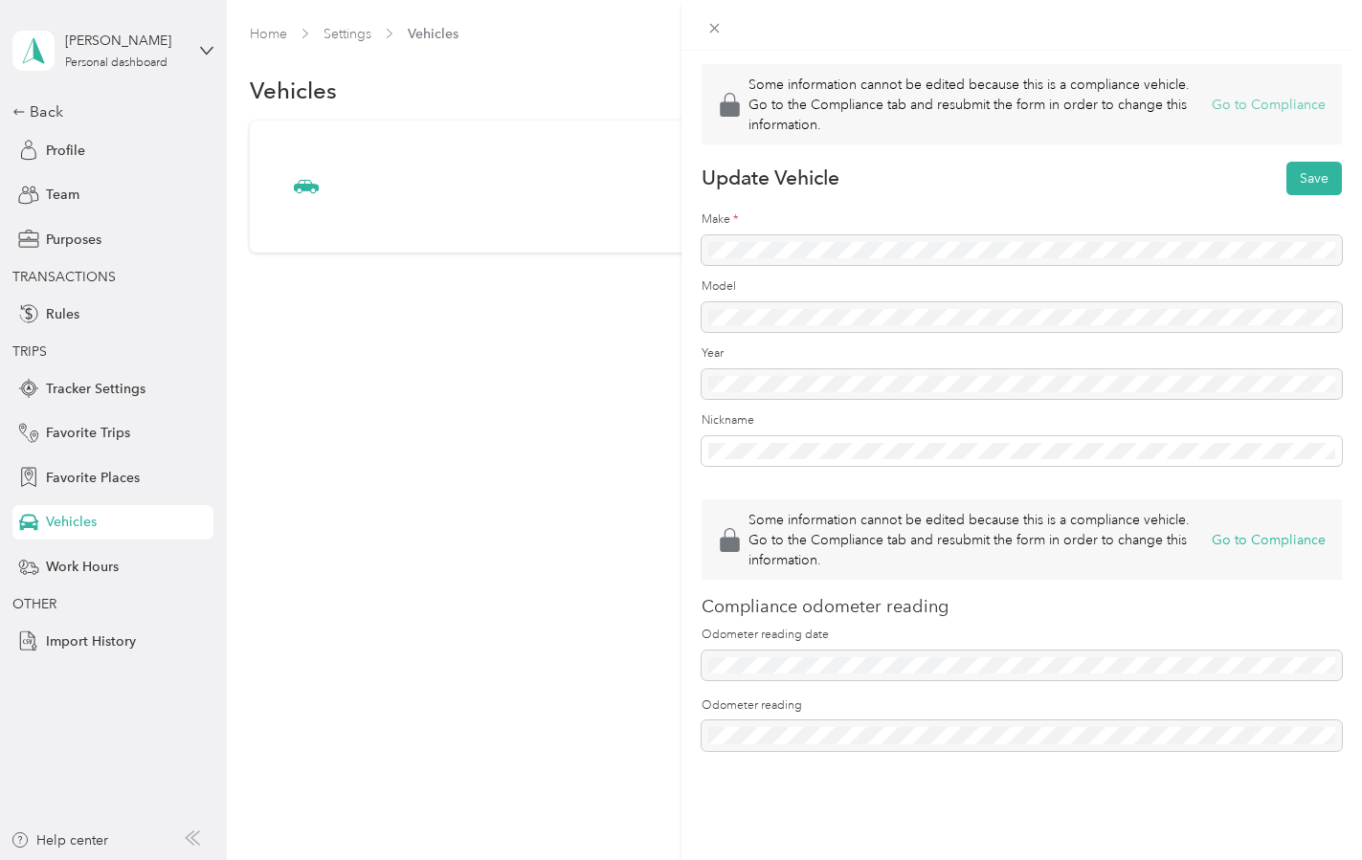
click at [1267, 111] on button "Go to Compliance" at bounding box center [1269, 105] width 114 height 20
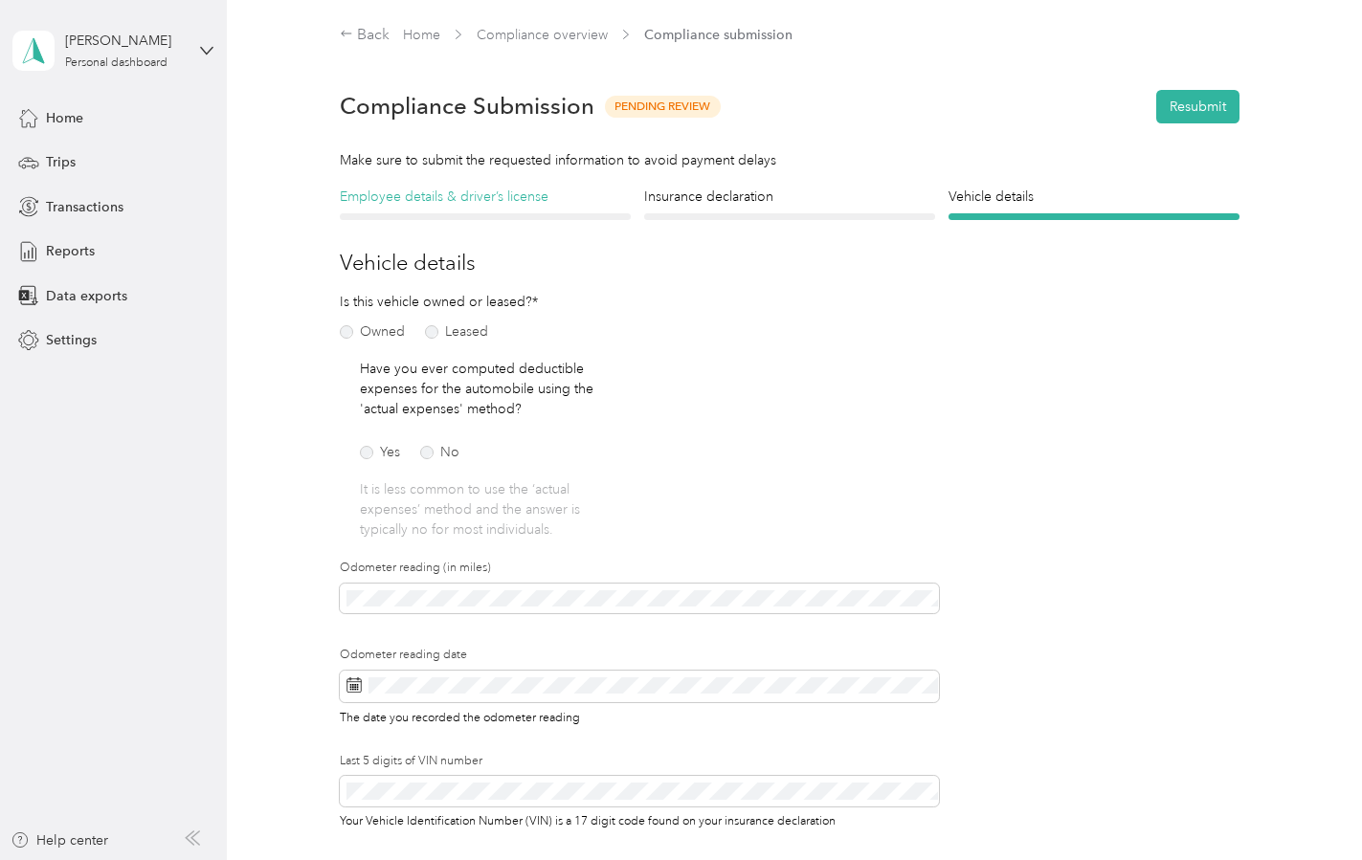
click at [423, 192] on h4 "Employee details & driver’s license" at bounding box center [485, 197] width 291 height 20
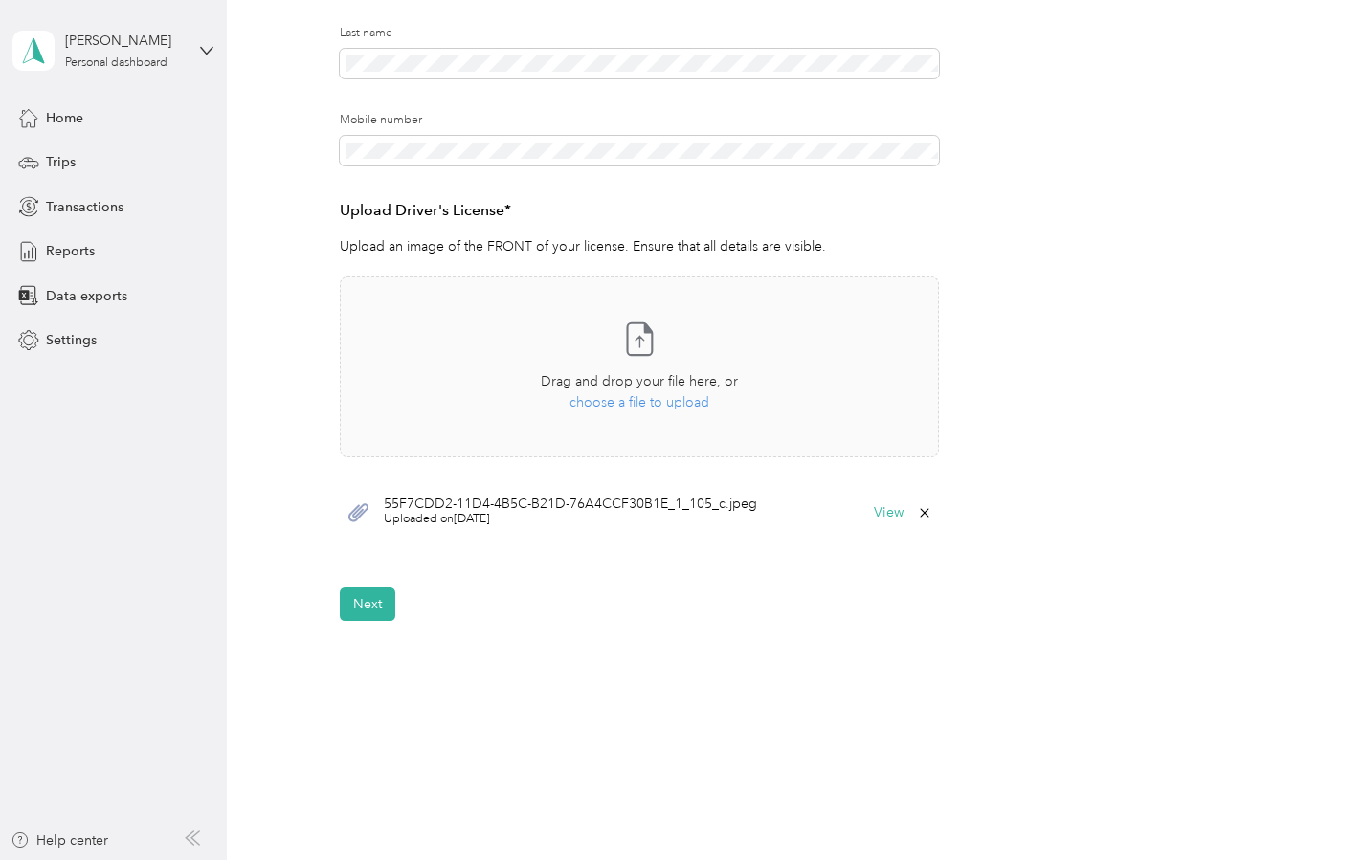
scroll to position [393, 0]
